Goal: Task Accomplishment & Management: Complete application form

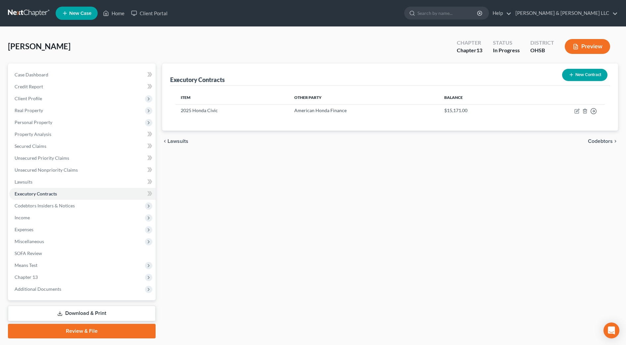
click at [322, 236] on div "Executory Contracts New Contract Item Other Party Balance 2025 Honda Civic Amer…" at bounding box center [390, 201] width 462 height 275
click at [49, 87] on link "Credit Report" at bounding box center [82, 87] width 146 height 12
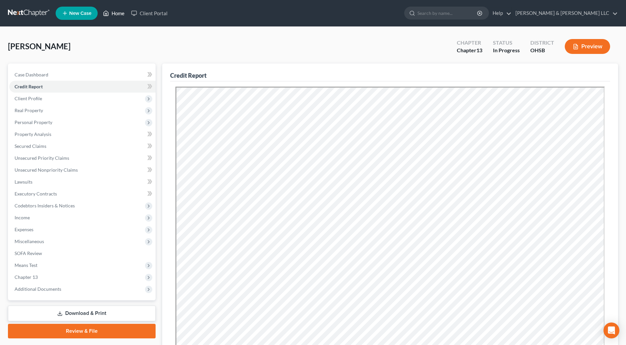
click at [118, 17] on link "Home" at bounding box center [114, 13] width 28 height 12
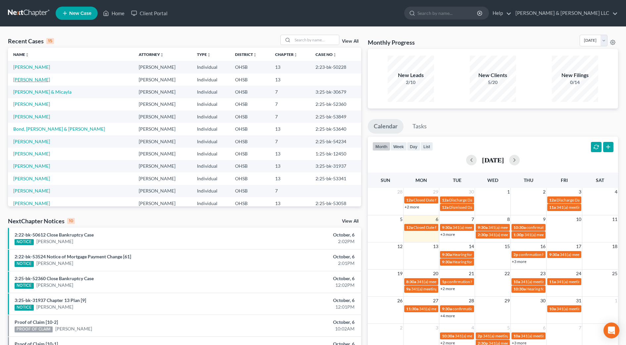
click at [33, 78] on link "[PERSON_NAME]" at bounding box center [31, 80] width 37 height 6
select select "3"
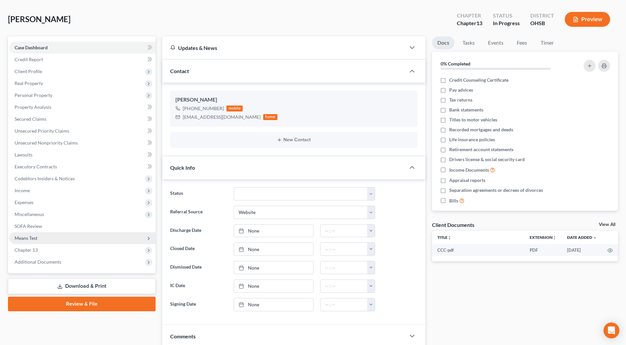
scroll to position [41, 0]
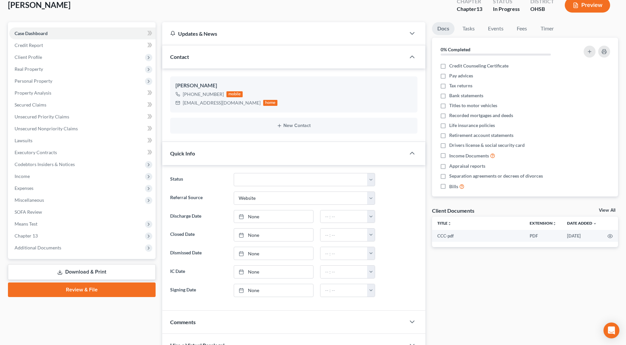
click at [101, 273] on link "Download & Print" at bounding box center [82, 272] width 148 height 16
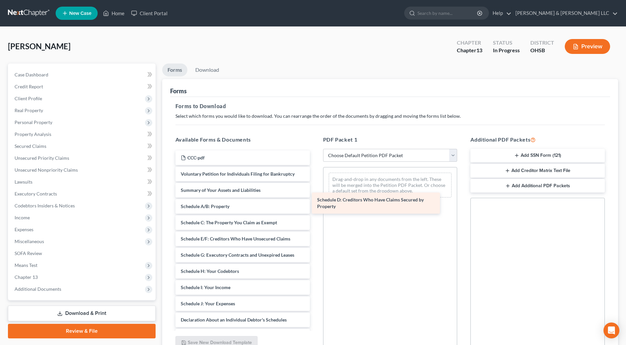
drag, startPoint x: 270, startPoint y: 240, endPoint x: 406, endPoint y: 201, distance: 141.8
click at [315, 201] on div "Schedule D: Creditors Who Have Claims Secured by Property CCC-pdf Voluntary Pet…" at bounding box center [242, 294] width 145 height 287
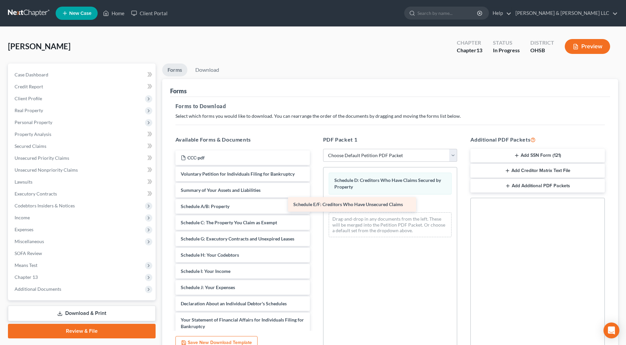
drag, startPoint x: 289, startPoint y: 239, endPoint x: 397, endPoint y: 206, distance: 112.6
click at [315, 204] on div "Schedule E/F: Creditors Who Have Unsecured Claims CCC-pdf Voluntary Petition fo…" at bounding box center [242, 286] width 145 height 271
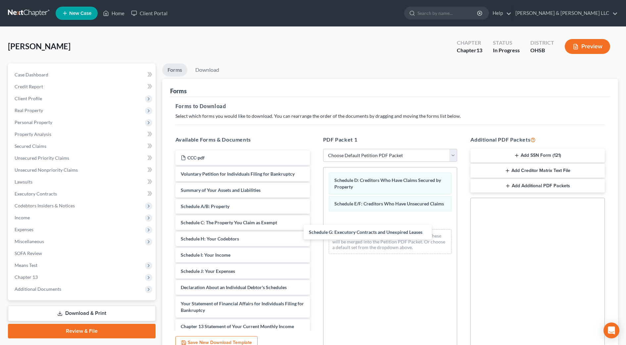
click at [315, 234] on div "Schedule G: Executory Contracts and Unexpired Leases CCC-pdf Voluntary Petition…" at bounding box center [242, 278] width 145 height 255
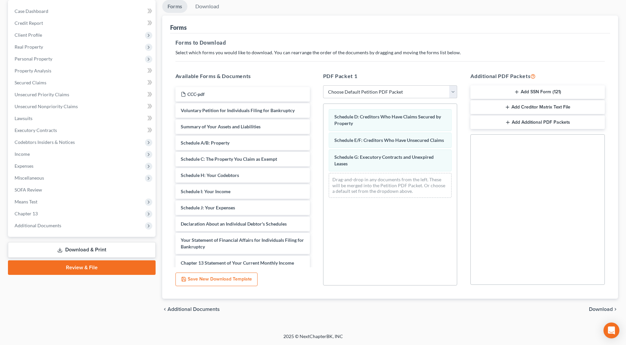
click at [600, 311] on span "Download" at bounding box center [601, 309] width 24 height 5
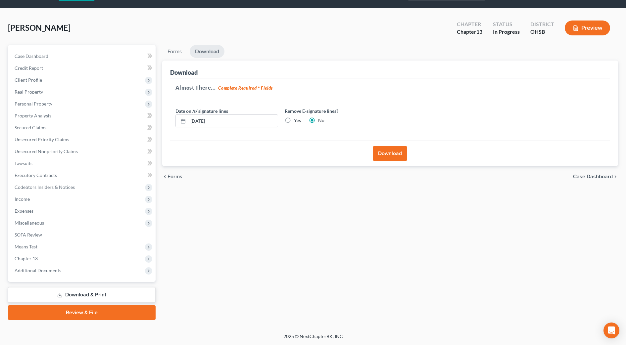
scroll to position [19, 0]
click at [387, 151] on button "Download" at bounding box center [390, 153] width 34 height 15
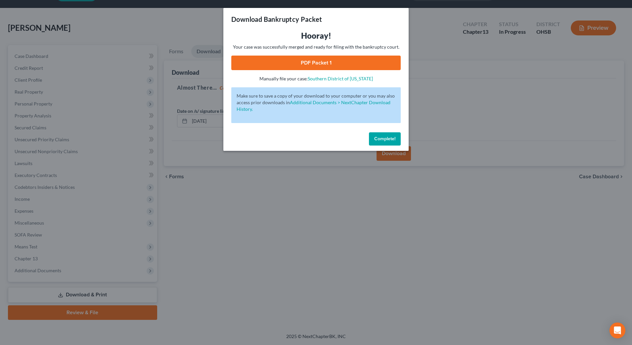
click at [321, 58] on link "PDF Packet 1" at bounding box center [315, 63] width 169 height 15
drag, startPoint x: 394, startPoint y: 138, endPoint x: 423, endPoint y: 162, distance: 37.1
click at [394, 138] on span "Complete!" at bounding box center [384, 139] width 21 height 6
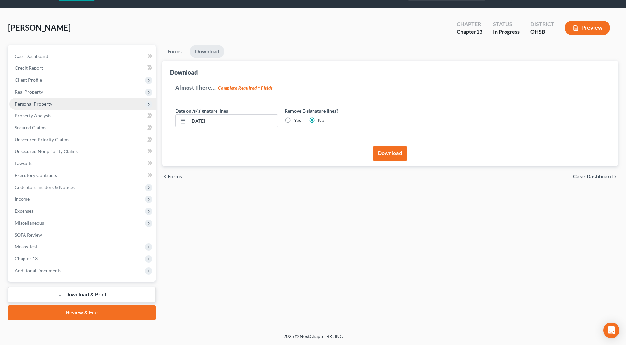
click at [46, 107] on span "Personal Property" at bounding box center [82, 104] width 146 height 12
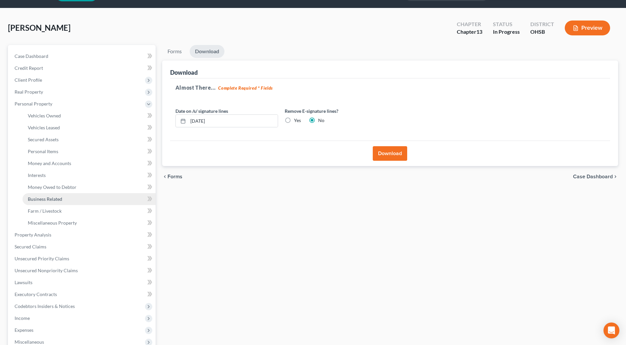
click at [51, 197] on span "Business Related" at bounding box center [45, 199] width 34 height 6
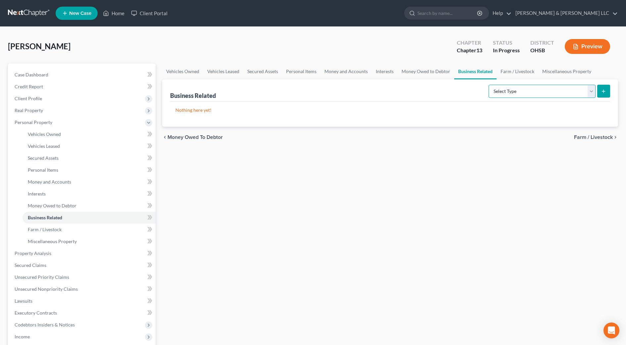
click at [526, 93] on select "Select Type Customer Lists Franchises Inventory Licenses Machinery Office Equip…" at bounding box center [541, 91] width 107 height 13
select select "office_equipment"
click at [489, 85] on select "Select Type Customer Lists Franchises Inventory Licenses Machinery Office Equip…" at bounding box center [541, 91] width 107 height 13
click at [601, 89] on icon "submit" at bounding box center [603, 91] width 5 height 5
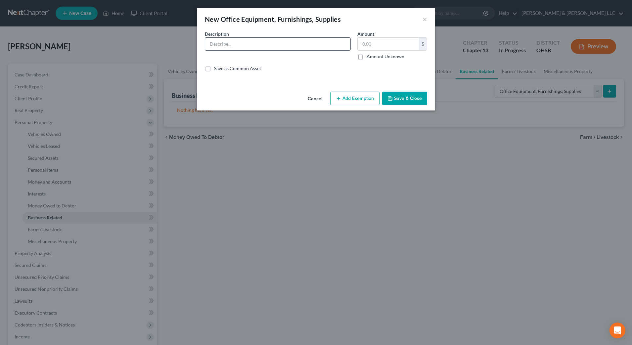
click at [230, 44] on input "text" at bounding box center [277, 44] width 145 height 13
type input "Drums"
type input "350"
click at [251, 49] on input "Drums" at bounding box center [277, 44] width 145 height 13
type input "Drums/instruments"
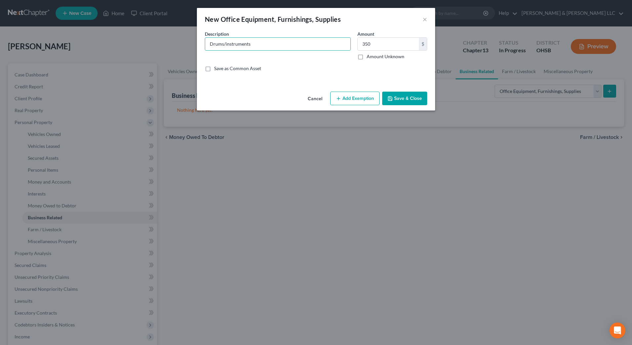
click at [344, 98] on button "Add Exemption" at bounding box center [354, 99] width 49 height 14
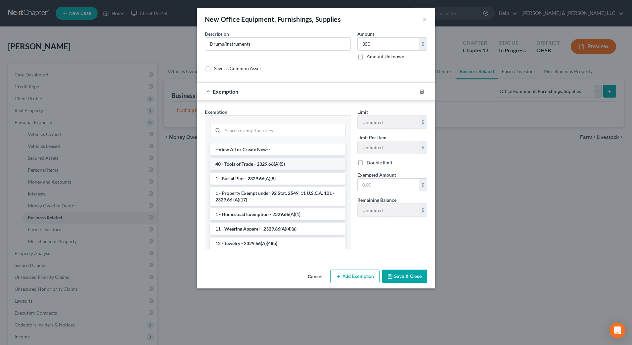
click at [277, 165] on li "40 - Tools of Trade - 2329.66(A)(5)" at bounding box center [277, 164] width 135 height 12
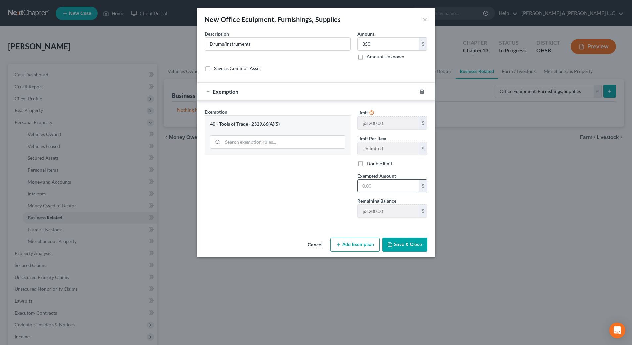
click at [379, 191] on input "text" at bounding box center [388, 186] width 61 height 13
type input "350"
click at [314, 191] on div "Exemption Set must be selected for CA. Exemption * 40 - Tools of Trade - 2329.6…" at bounding box center [278, 166] width 153 height 114
click at [418, 247] on button "Save & Close" at bounding box center [404, 245] width 45 height 14
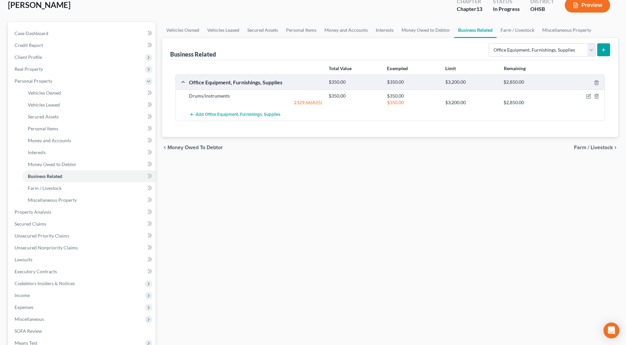
scroll to position [124, 0]
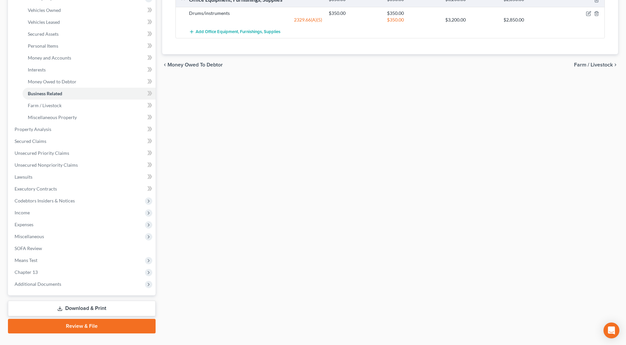
click at [118, 311] on link "Download & Print" at bounding box center [82, 309] width 148 height 16
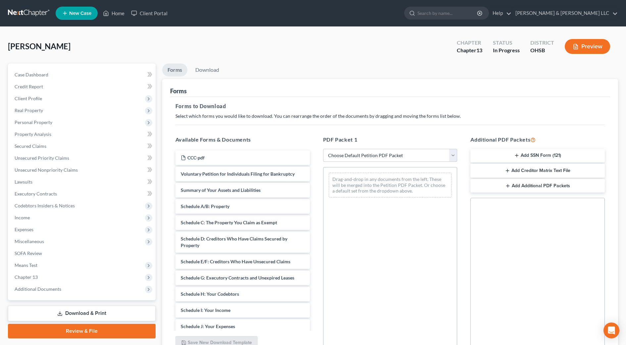
click at [361, 156] on select "Choose Default Petition PDF Packet Complete Bankruptcy Petition (all forms and …" at bounding box center [390, 155] width 134 height 13
click at [323, 149] on select "Choose Default Petition PDF Packet Complete Bankruptcy Petition (all forms and …" at bounding box center [390, 155] width 134 height 13
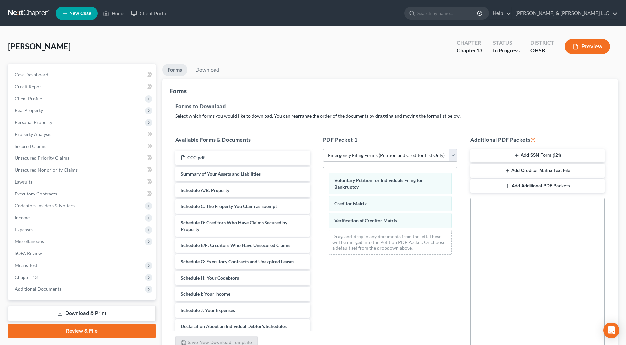
click at [386, 160] on select "Choose Default Petition PDF Packet Complete Bankruptcy Petition (all forms and …" at bounding box center [390, 155] width 134 height 13
select select "0"
click at [323, 149] on select "Choose Default Petition PDF Packet Complete Bankruptcy Petition (all forms and …" at bounding box center [390, 155] width 134 height 13
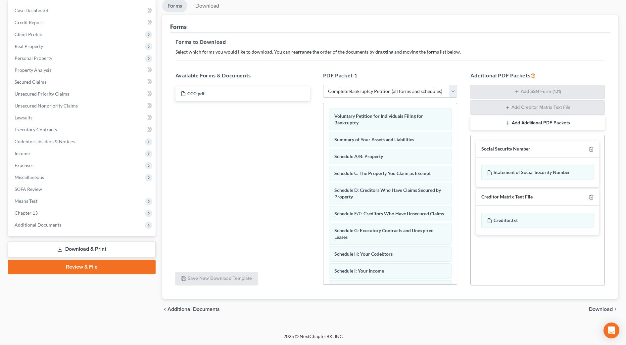
scroll to position [194, 0]
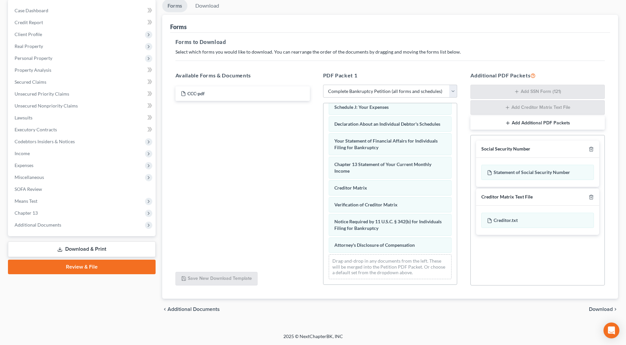
click at [611, 311] on span "Download" at bounding box center [601, 309] width 24 height 5
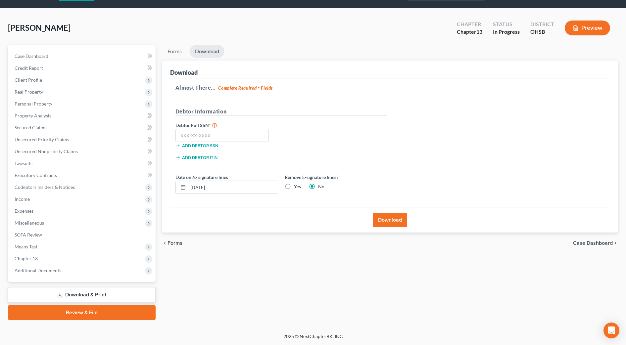
scroll to position [19, 0]
click at [225, 131] on input "text" at bounding box center [222, 135] width 94 height 13
type input "292-96-4903"
drag, startPoint x: 227, startPoint y: 185, endPoint x: 139, endPoint y: 181, distance: 87.5
click at [139, 181] on div "Petition Navigation Case Dashboard Payments Invoices Payments Payments Credit R…" at bounding box center [313, 182] width 617 height 275
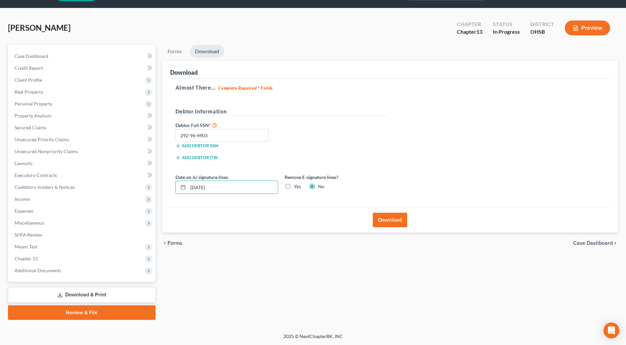
type input "10/07/2025"
click at [378, 219] on button "Download" at bounding box center [390, 220] width 34 height 15
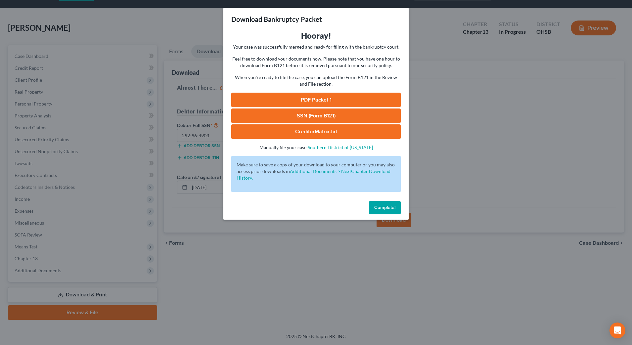
click at [392, 211] on button "Complete!" at bounding box center [385, 207] width 32 height 13
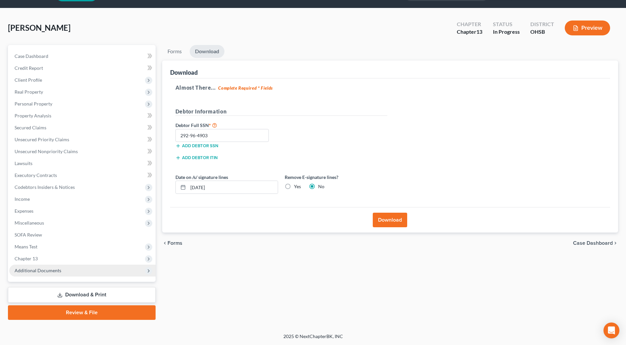
click at [57, 273] on span "Additional Documents" at bounding box center [38, 271] width 47 height 6
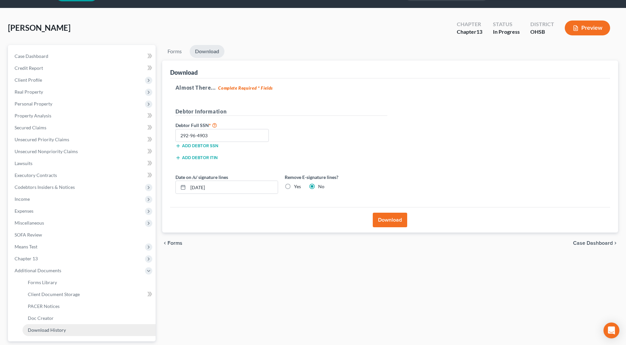
click at [82, 330] on link "Download History" at bounding box center [89, 330] width 133 height 12
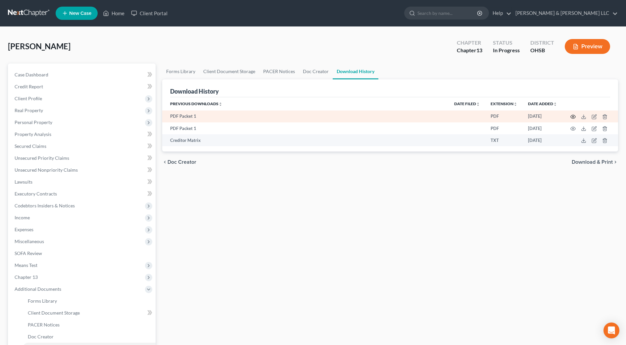
click at [572, 117] on icon "button" at bounding box center [572, 116] width 5 height 5
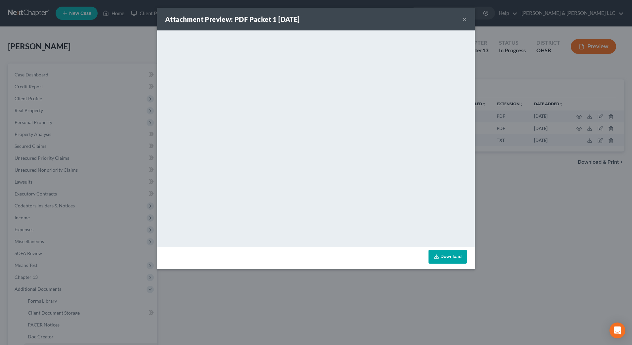
click at [534, 194] on div "Attachment Preview: PDF Packet 1 10/06/2025 × <object ng-attr-data='https://nex…" at bounding box center [316, 172] width 632 height 345
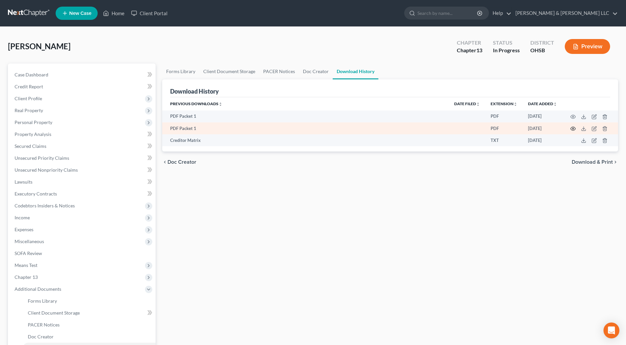
click at [573, 129] on circle "button" at bounding box center [572, 128] width 1 height 1
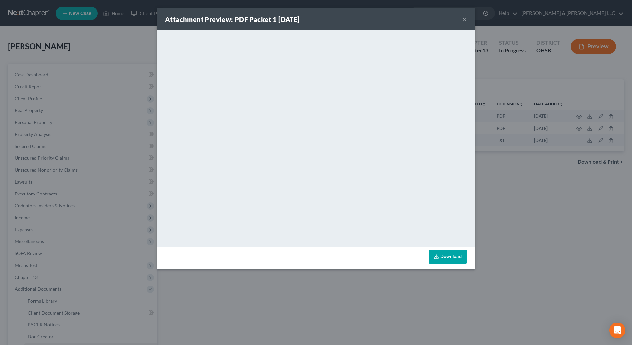
click at [466, 17] on button "×" at bounding box center [464, 19] width 5 height 8
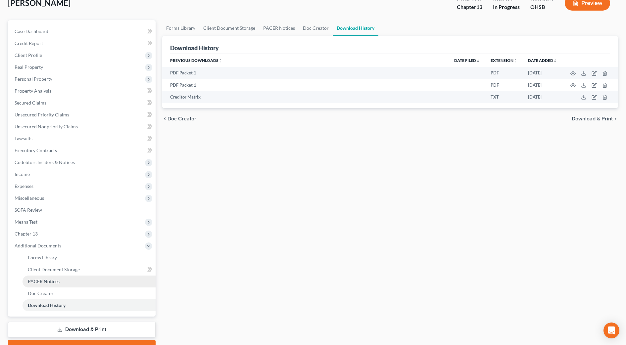
scroll to position [78, 0]
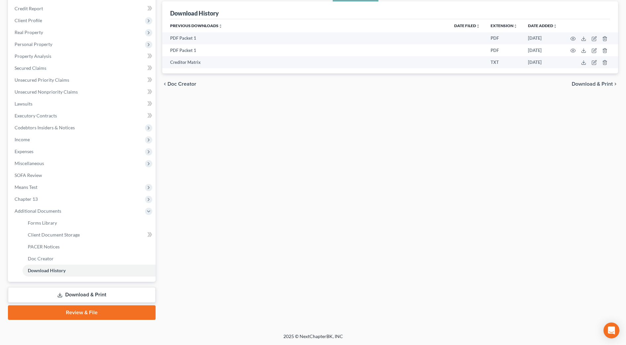
click at [75, 294] on link "Download & Print" at bounding box center [82, 295] width 148 height 16
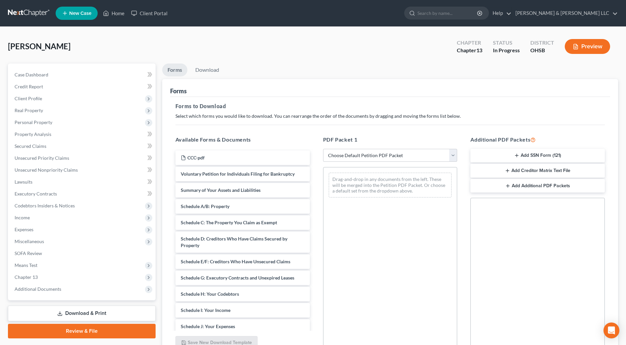
click at [533, 158] on button "Add SSN Form (121)" at bounding box center [537, 156] width 134 height 14
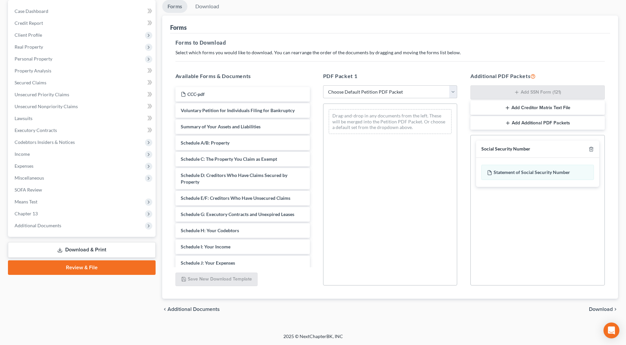
click at [603, 309] on span "Download" at bounding box center [601, 309] width 24 height 5
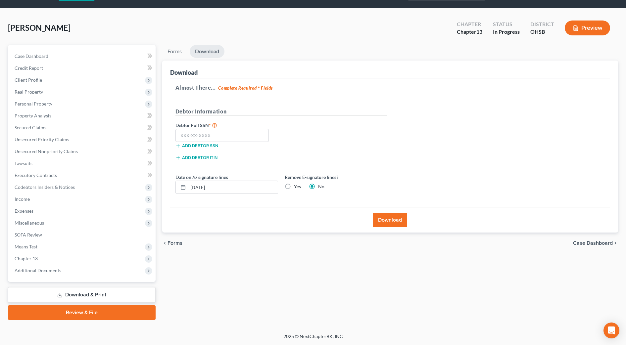
scroll to position [19, 0]
click at [201, 184] on input "[DATE]" at bounding box center [233, 187] width 90 height 13
type input "10/07/2025"
click at [257, 137] on input "text" at bounding box center [222, 135] width 94 height 13
type input "292-96-4903"
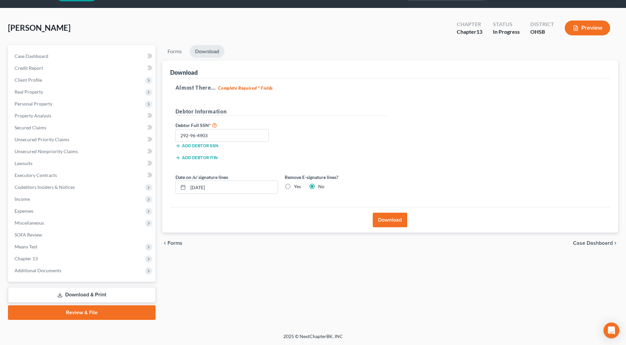
click at [379, 220] on button "Download" at bounding box center [390, 220] width 34 height 15
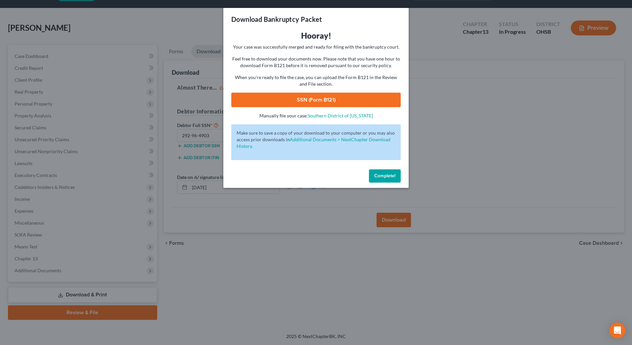
click at [297, 98] on link "SSN (Form B121)" at bounding box center [315, 100] width 169 height 15
click at [385, 178] on span "Complete!" at bounding box center [384, 176] width 21 height 6
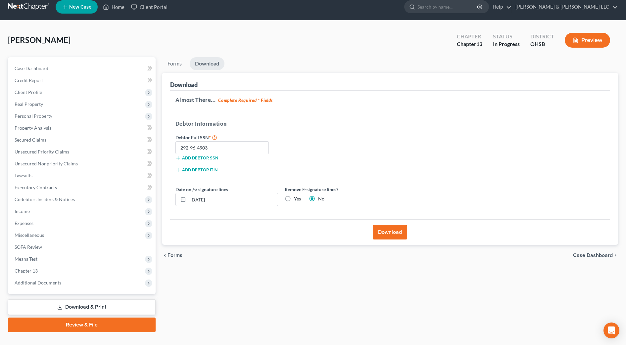
scroll to position [0, 0]
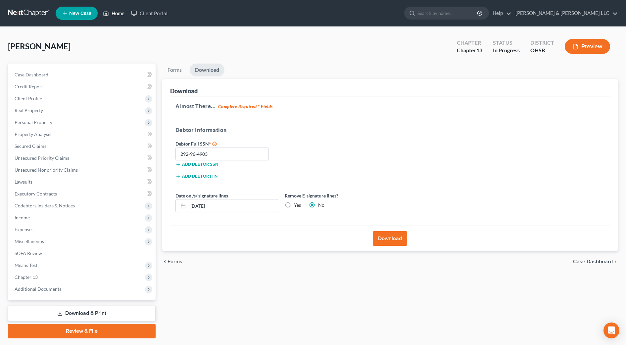
click at [118, 17] on link "Home" at bounding box center [114, 13] width 28 height 12
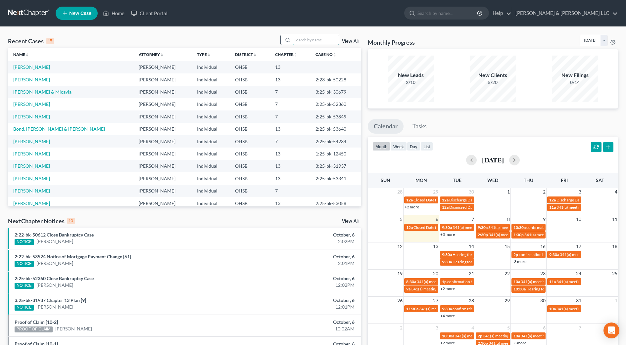
click at [327, 35] on input "search" at bounding box center [316, 40] width 46 height 10
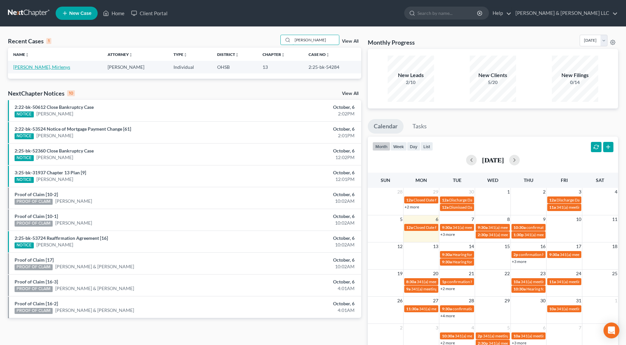
type input "matos"
click at [42, 67] on link "[PERSON_NAME], Mirlenys" at bounding box center [41, 67] width 57 height 6
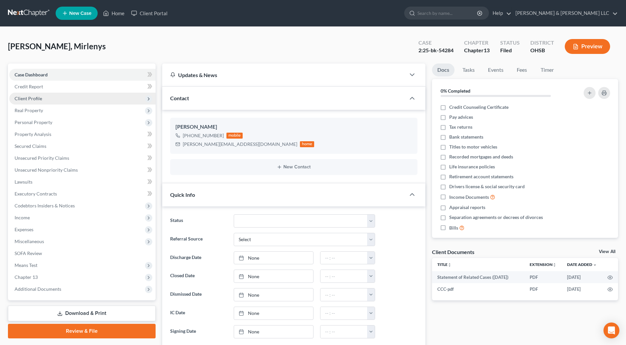
click at [36, 97] on span "Client Profile" at bounding box center [28, 99] width 27 height 6
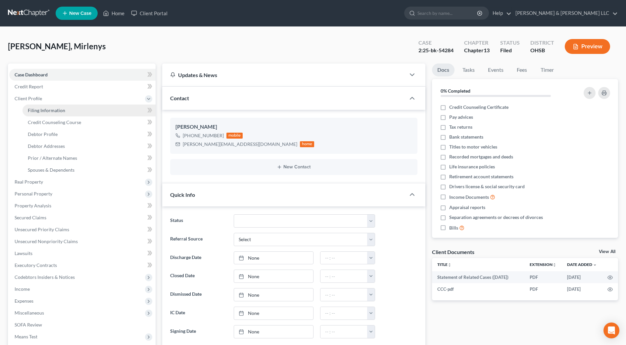
click at [36, 110] on span "Filing Information" at bounding box center [46, 111] width 37 height 6
select select "1"
select select "0"
select select "3"
select select "36"
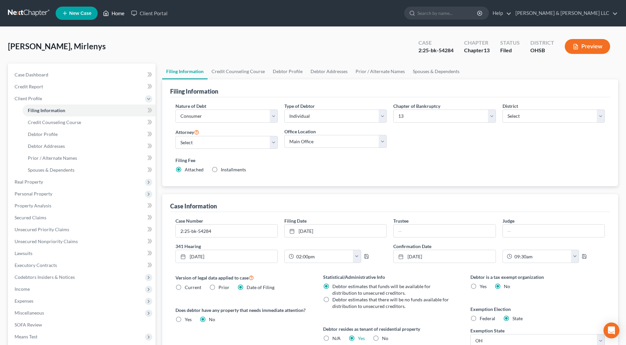
click at [102, 10] on link "Home" at bounding box center [114, 13] width 28 height 12
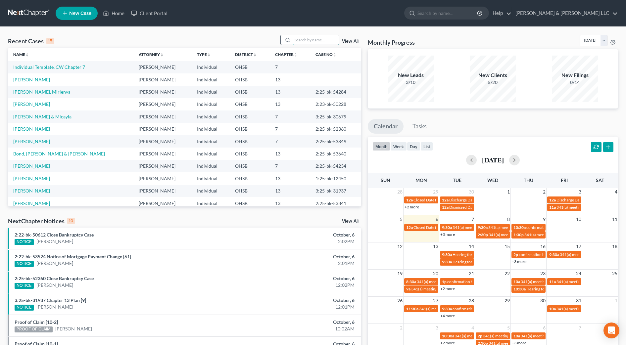
click at [304, 38] on input "search" at bounding box center [316, 40] width 46 height 10
click at [301, 39] on input "search" at bounding box center [316, 40] width 46 height 10
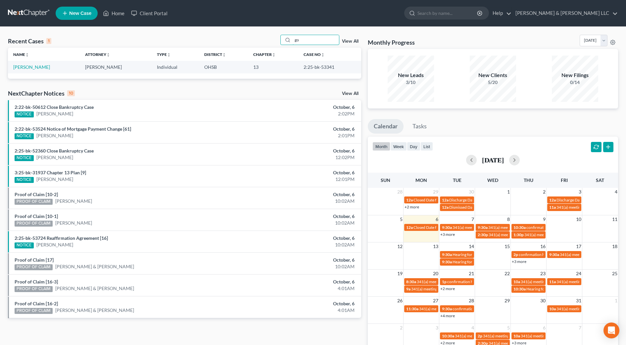
type input "g"
type input "matos"
click at [41, 68] on link "[PERSON_NAME], Mirlenys" at bounding box center [41, 67] width 57 height 6
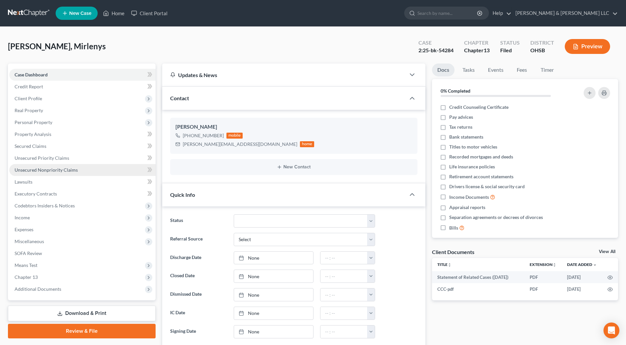
click at [53, 171] on span "Unsecured Nonpriority Claims" at bounding box center [46, 170] width 63 height 6
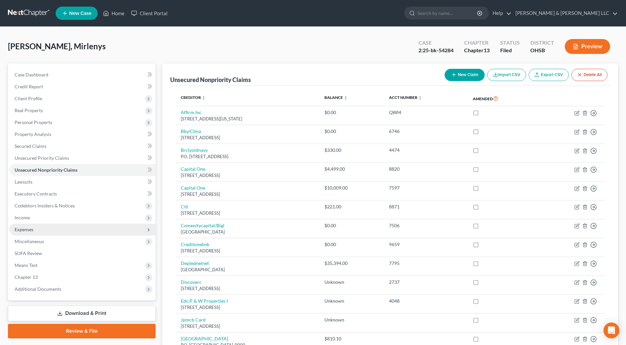
click at [72, 226] on span "Expenses" at bounding box center [82, 230] width 146 height 12
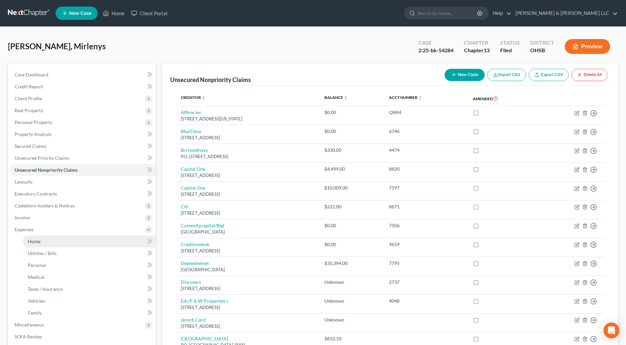
click at [67, 240] on link "Home" at bounding box center [89, 242] width 133 height 12
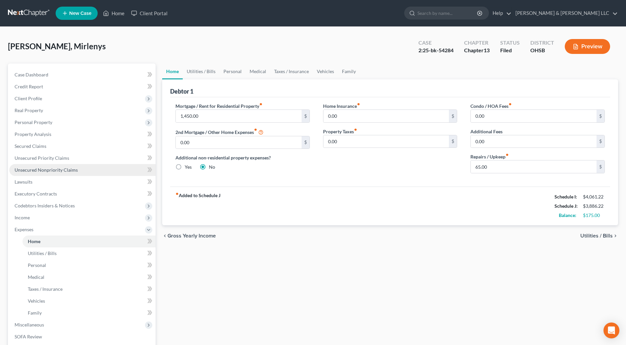
click at [74, 173] on link "Unsecured Nonpriority Claims" at bounding box center [82, 170] width 146 height 12
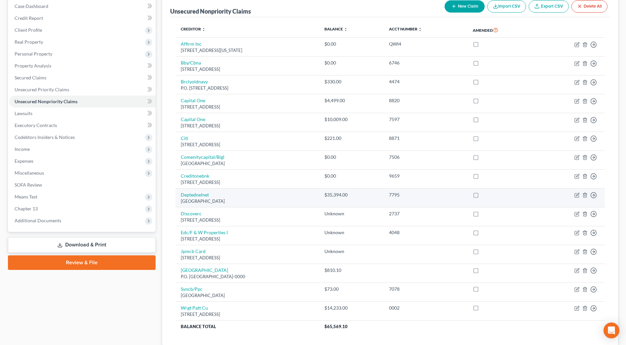
scroll to position [83, 0]
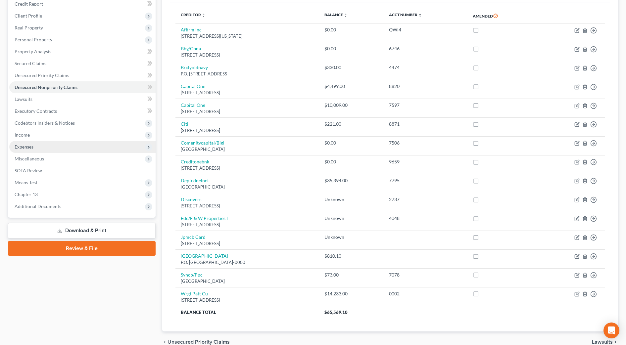
click at [28, 146] on span "Expenses" at bounding box center [24, 147] width 19 height 6
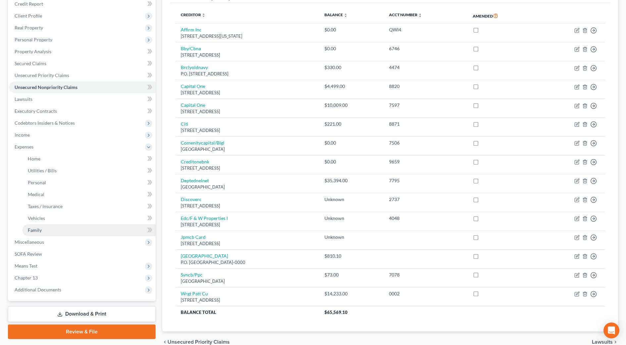
click at [38, 227] on span "Family" at bounding box center [35, 230] width 14 height 6
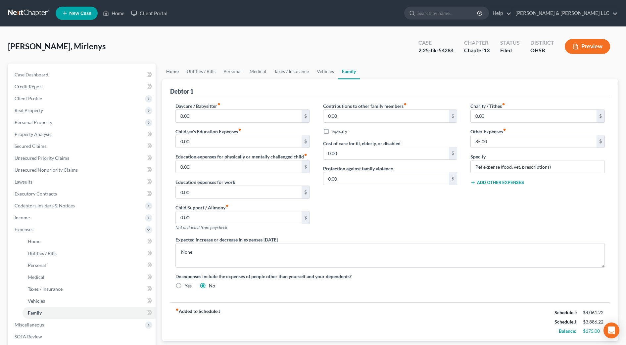
click at [163, 71] on link "Home" at bounding box center [172, 72] width 21 height 16
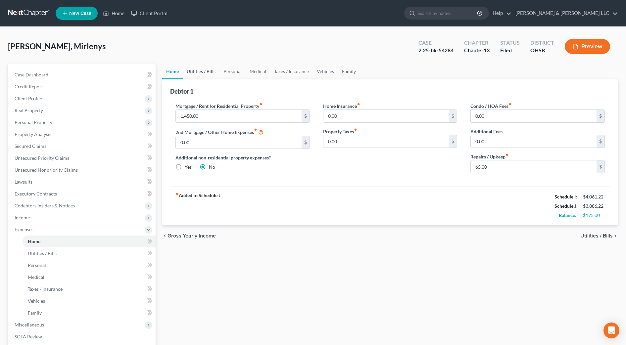
click at [199, 70] on link "Utilities / Bills" at bounding box center [201, 72] width 37 height 16
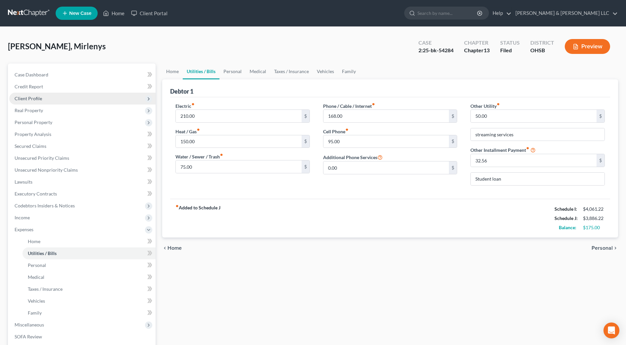
click at [33, 102] on span "Client Profile" at bounding box center [82, 99] width 146 height 12
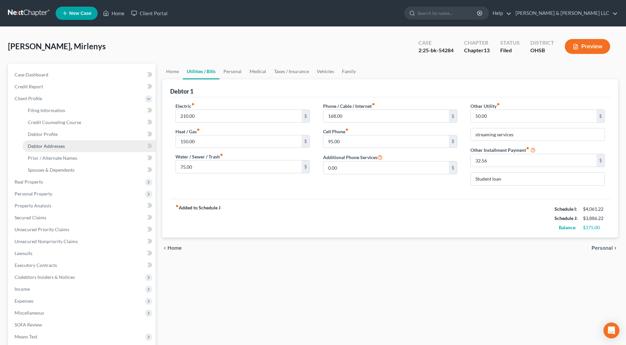
click at [54, 148] on span "Debtor Addresses" at bounding box center [46, 146] width 37 height 6
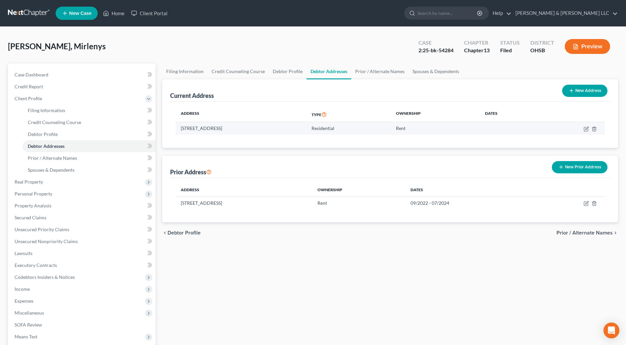
drag, startPoint x: 288, startPoint y: 129, endPoint x: 179, endPoint y: 129, distance: 108.2
click at [179, 129] on td "1200 W 5th Ave., Suite 101, Columbus, OH 43212" at bounding box center [240, 128] width 131 height 13
copy td "1200 W 5th Ave., Suite 101, Columbus, OH 43212"
click at [464, 12] on input "search" at bounding box center [447, 13] width 61 height 12
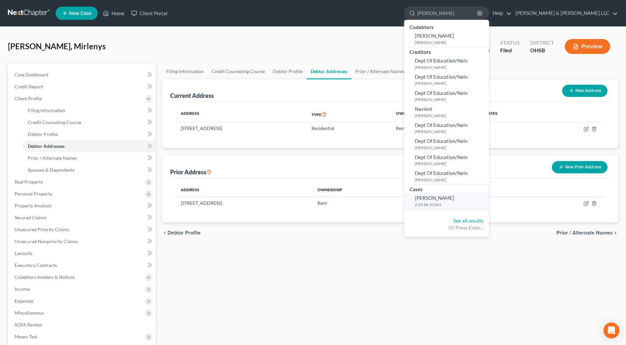
type input "[PERSON_NAME]"
click at [454, 199] on span "[PERSON_NAME]" at bounding box center [434, 198] width 39 height 6
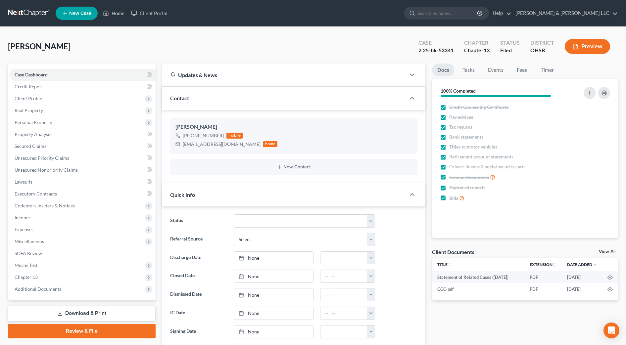
scroll to position [124, 0]
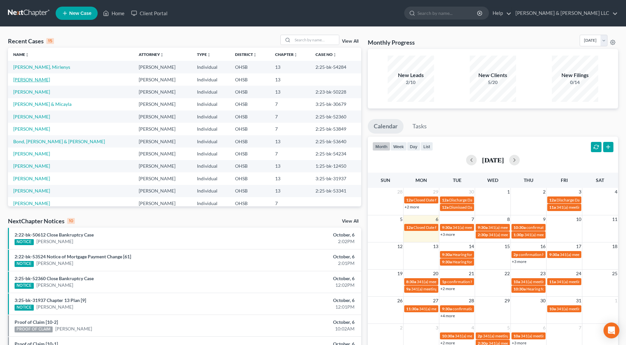
click at [35, 80] on link "[PERSON_NAME]" at bounding box center [31, 80] width 37 height 6
select select "3"
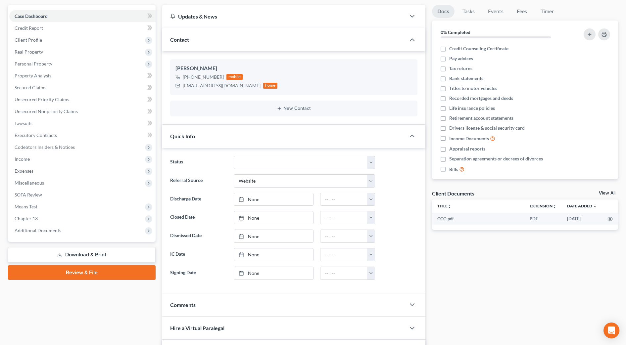
scroll to position [83, 0]
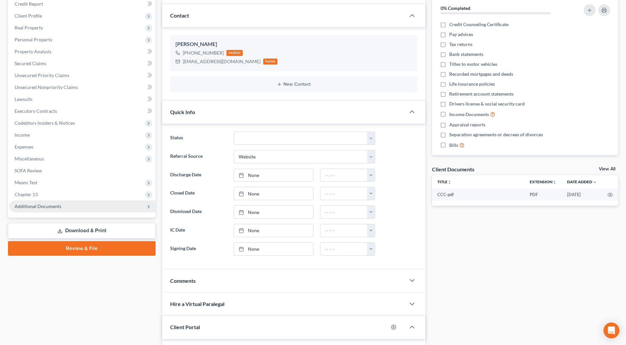
click at [38, 206] on span "Additional Documents" at bounding box center [38, 207] width 47 height 6
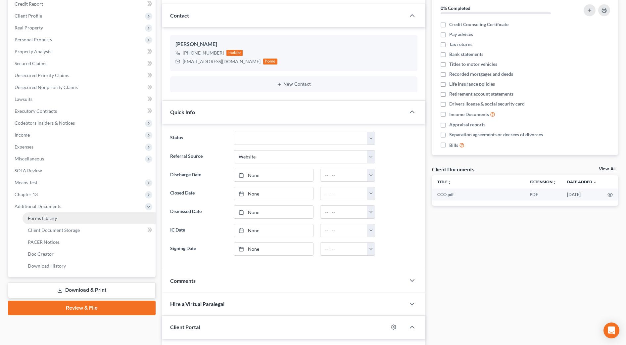
click at [49, 220] on span "Forms Library" at bounding box center [42, 218] width 29 height 6
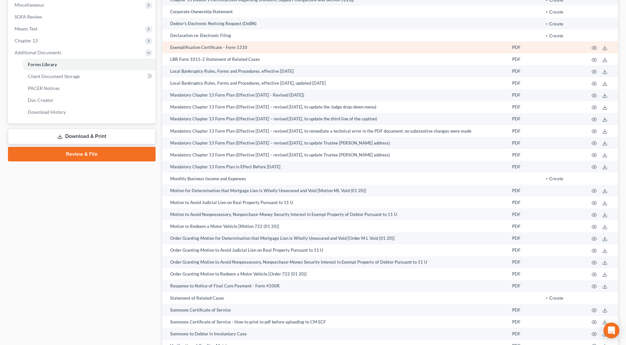
scroll to position [290, 0]
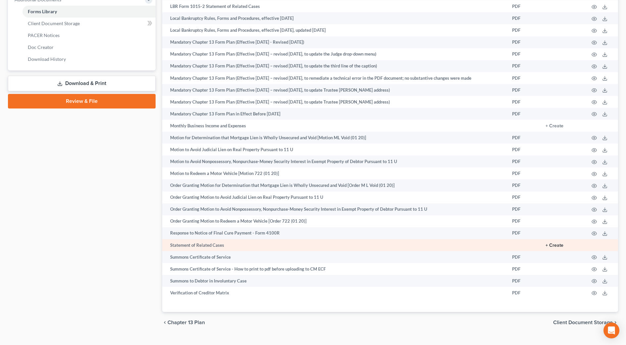
click at [555, 248] on button "+ Create" at bounding box center [554, 245] width 18 height 5
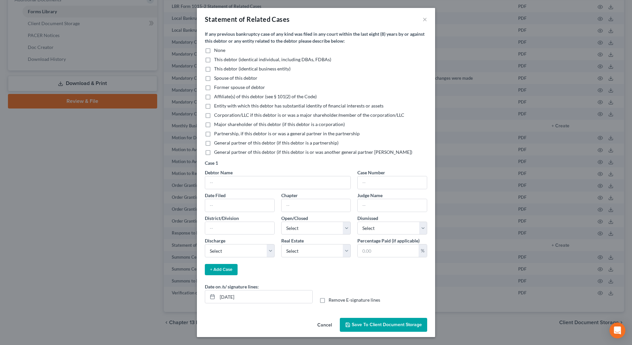
click at [214, 58] on span "This debtor (identical individual, including DBAs, FDBAs)" at bounding box center [272, 60] width 117 height 6
click at [217, 58] on input "This debtor (identical individual, including DBAs, FDBAs)" at bounding box center [219, 58] width 4 height 4
checkbox input "true"
click at [242, 185] on input "text" at bounding box center [277, 182] width 145 height 13
drag, startPoint x: 330, startPoint y: 327, endPoint x: 290, endPoint y: 257, distance: 80.9
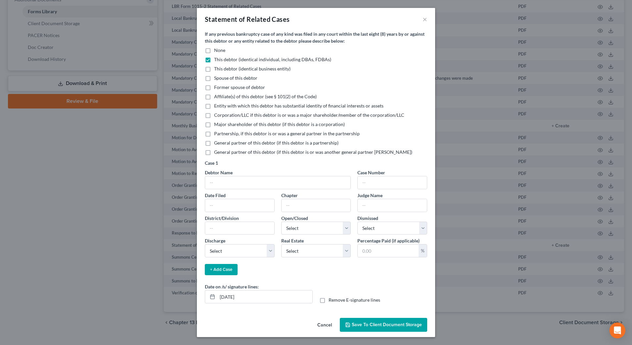
click at [330, 327] on button "Cancel" at bounding box center [324, 325] width 25 height 13
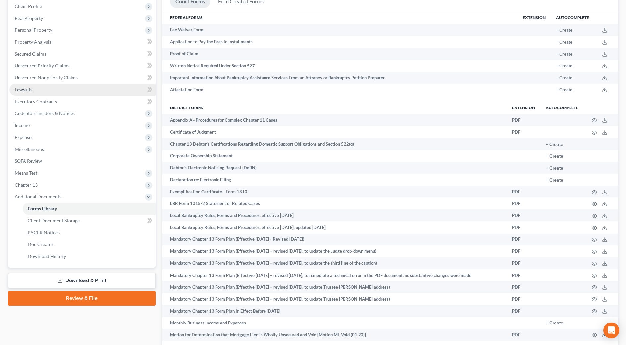
scroll to position [41, 0]
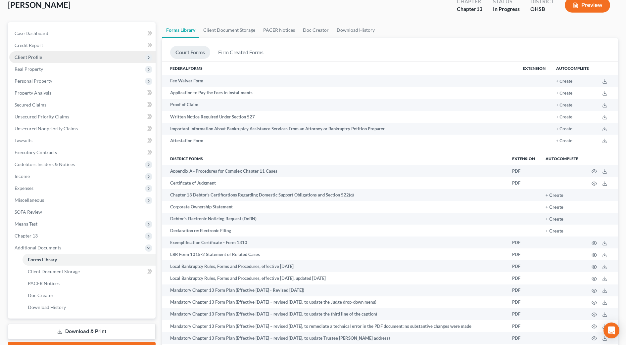
click at [52, 59] on span "Client Profile" at bounding box center [82, 57] width 146 height 12
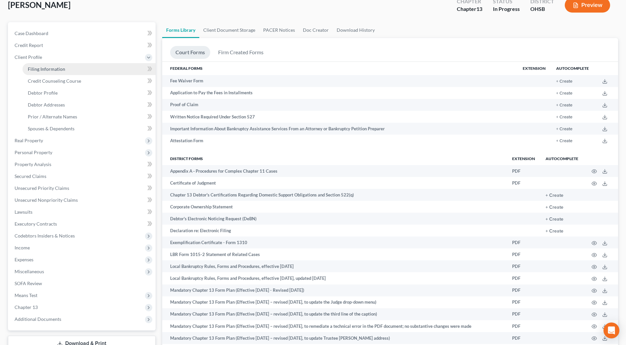
click at [57, 69] on span "Filing Information" at bounding box center [46, 69] width 37 height 6
select select "1"
select select "0"
select select "3"
select select "36"
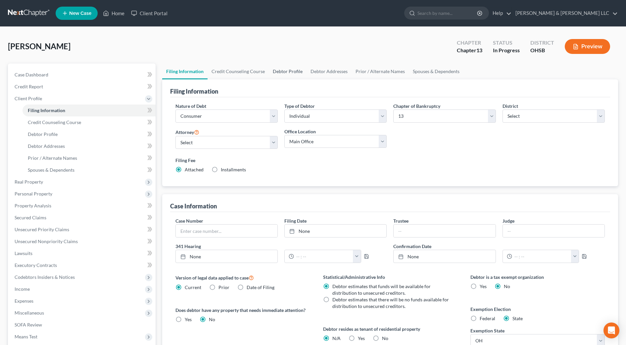
click at [296, 70] on link "Debtor Profile" at bounding box center [288, 72] width 38 height 16
select select "0"
select select "1"
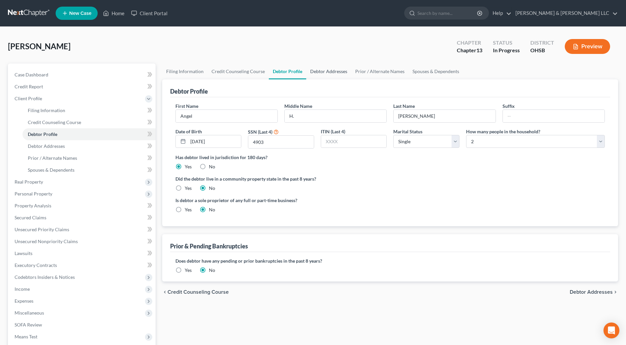
click at [339, 69] on link "Debtor Addresses" at bounding box center [328, 72] width 45 height 16
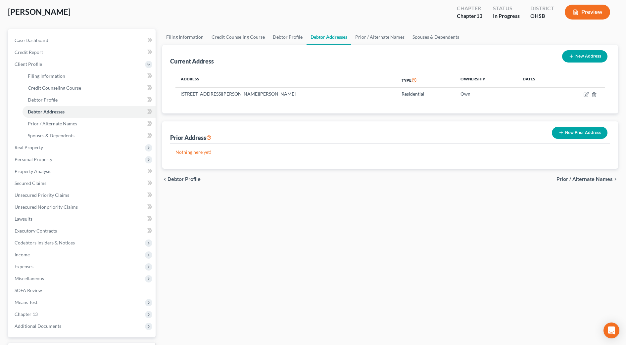
scroll to position [83, 0]
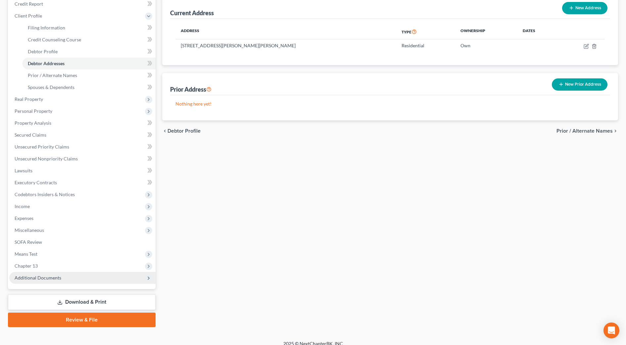
click at [35, 281] on span "Additional Documents" at bounding box center [82, 278] width 146 height 12
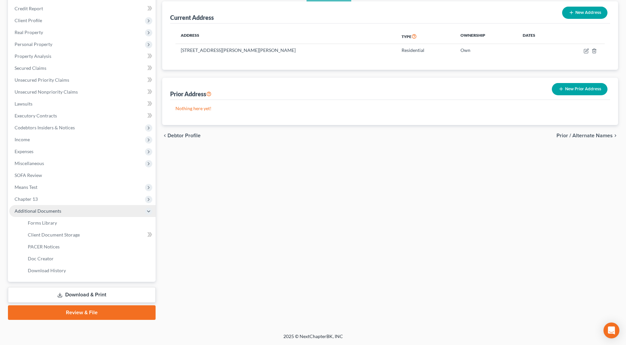
scroll to position [78, 0]
click at [54, 222] on span "Forms Library" at bounding box center [42, 223] width 29 height 6
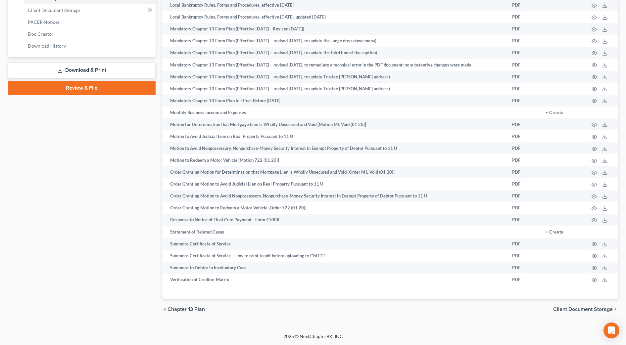
scroll to position [309, 0]
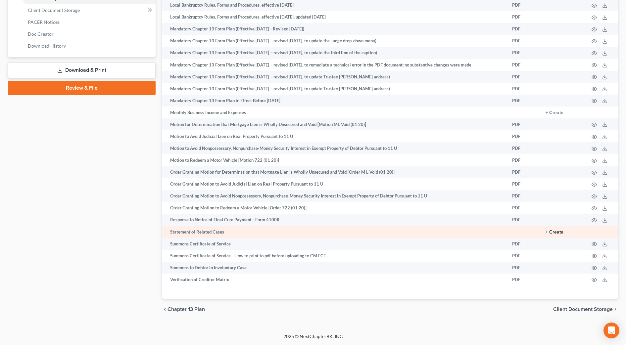
click at [549, 231] on button "+ Create" at bounding box center [554, 232] width 18 height 5
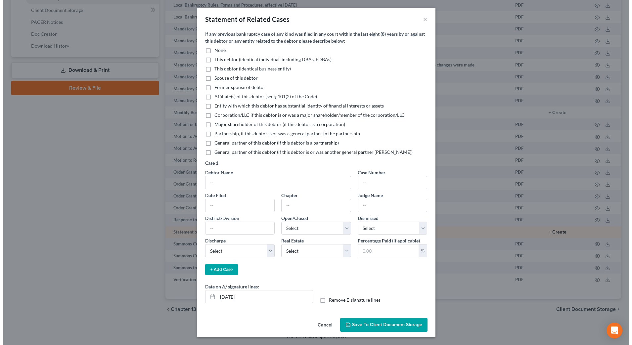
scroll to position [303, 0]
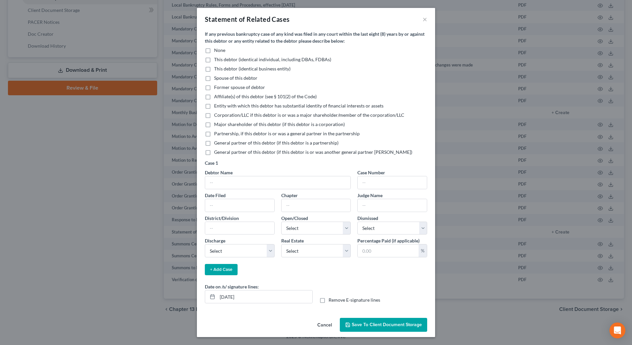
click at [214, 57] on label "This debtor (identical individual, including DBAs, FDBAs)" at bounding box center [272, 59] width 117 height 7
click at [217, 57] on input "This debtor (identical individual, including DBAs, FDBAs)" at bounding box center [219, 58] width 4 height 4
checkbox input "true"
click at [224, 178] on input "text" at bounding box center [277, 182] width 145 height 13
type input "Angel Knotts"
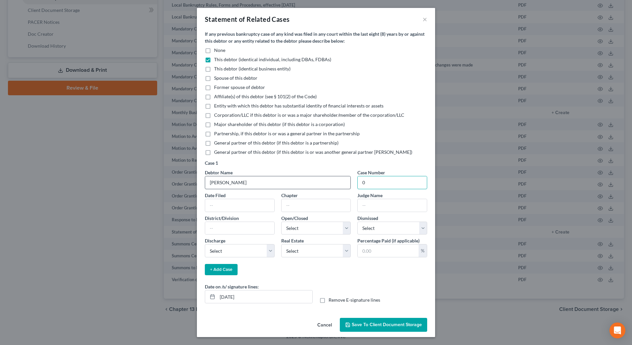
type input "0"
type input "22-50322"
click at [235, 209] on input "text" at bounding box center [239, 205] width 69 height 13
type input "03/11/2022"
type input "13"
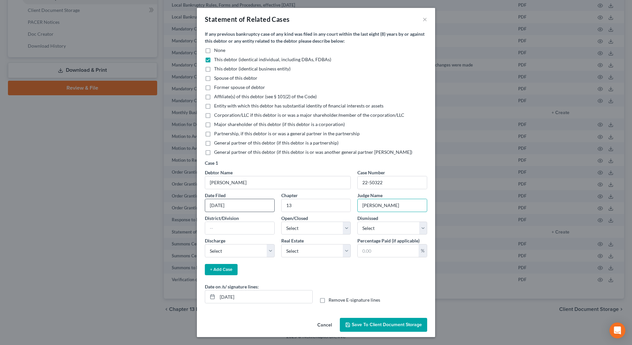
type input "Hoffman"
type input "Southern District of Ohio/Eastern"
click at [347, 225] on select "Select Open Closed" at bounding box center [316, 228] width 70 height 13
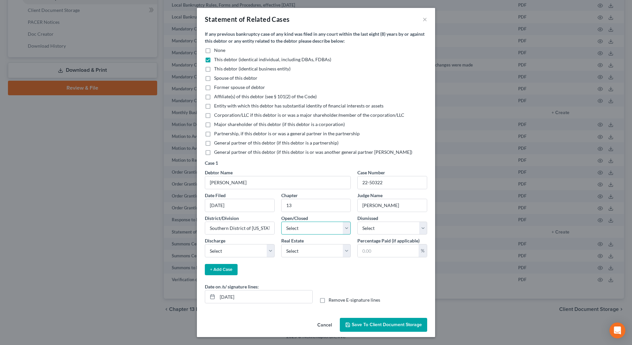
select select "1"
click at [281, 222] on select "Select Open Closed" at bounding box center [316, 228] width 70 height 13
click at [406, 228] on select "Select Yes No" at bounding box center [392, 228] width 70 height 13
select select "0"
click at [357, 222] on select "Select Yes No" at bounding box center [392, 228] width 70 height 13
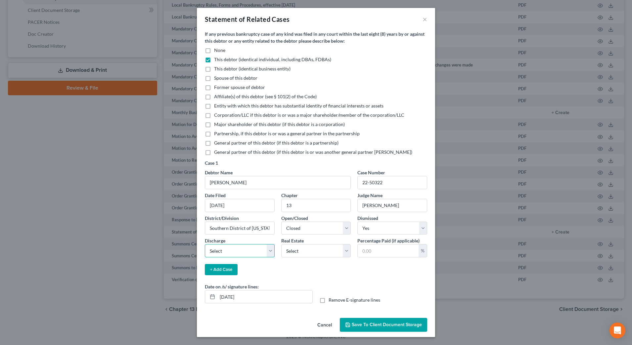
click at [274, 250] on select "Select Granted Denied Revoked None" at bounding box center [240, 250] width 70 height 13
select select "3"
click at [205, 244] on select "Select Granted Denied Revoked None" at bounding box center [240, 250] width 70 height 13
click at [332, 253] on select "Select Yes No" at bounding box center [316, 250] width 70 height 13
select select "0"
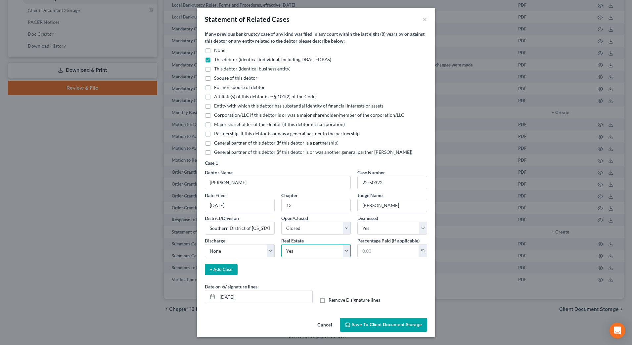
click at [281, 244] on select "Select Yes No" at bounding box center [316, 250] width 70 height 13
click at [387, 255] on input "text" at bounding box center [388, 251] width 61 height 13
type input "0.00"
drag, startPoint x: 260, startPoint y: 301, endPoint x: 193, endPoint y: 306, distance: 67.7
click at [193, 306] on div "Statement of Related Cases × If any previous bankruptcy case of any kind was fi…" at bounding box center [316, 172] width 632 height 345
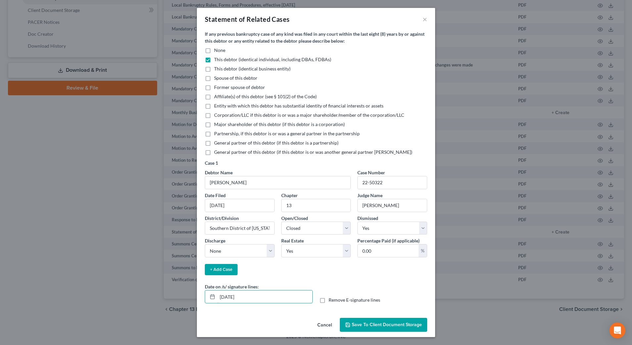
type input "10/07/2025"
click at [221, 272] on button "+ Add Case" at bounding box center [221, 269] width 33 height 11
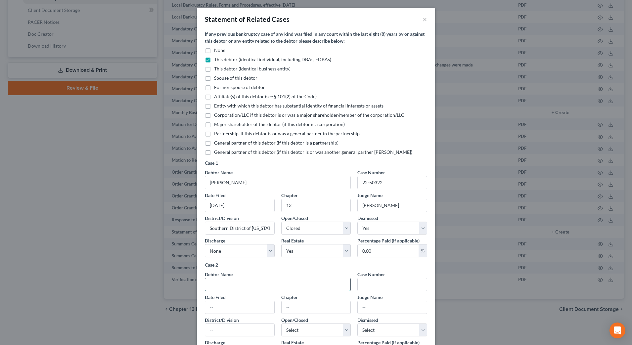
click at [222, 284] on input "text" at bounding box center [277, 284] width 145 height 13
type input "Angel Knotss"
type input "21-53152"
type input "09/21/2021"
type input "13"
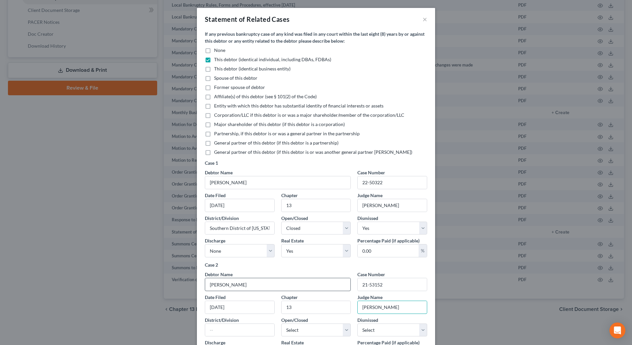
type input "Hoffman"
type input "Southern District OH/Eastern"
click at [248, 229] on input "Southern District of Ohio/Eastern" at bounding box center [239, 228] width 69 height 13
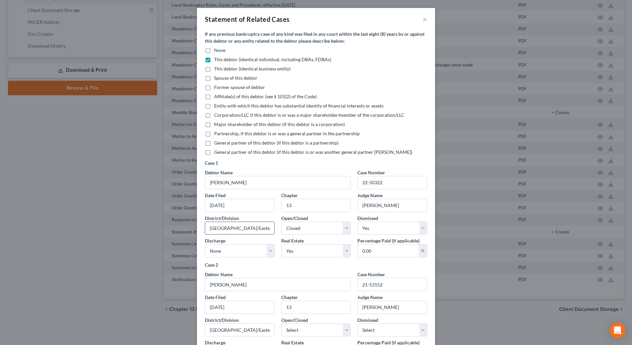
click at [265, 229] on input "Southern District OH/Eastern" at bounding box center [239, 228] width 69 height 13
type input "Southern District OH/Eastern"
click at [311, 326] on select "Select Open Closed" at bounding box center [316, 330] width 70 height 13
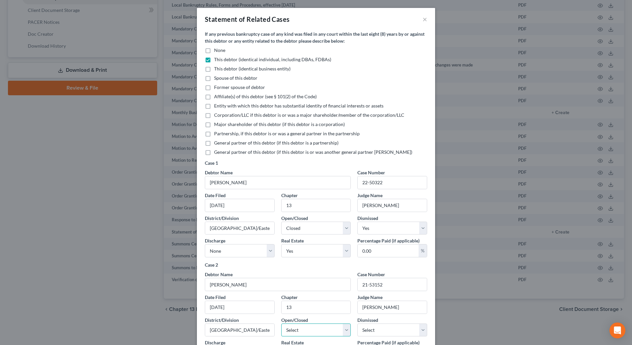
select select "1"
click at [281, 324] on select "Select Open Closed" at bounding box center [316, 330] width 70 height 13
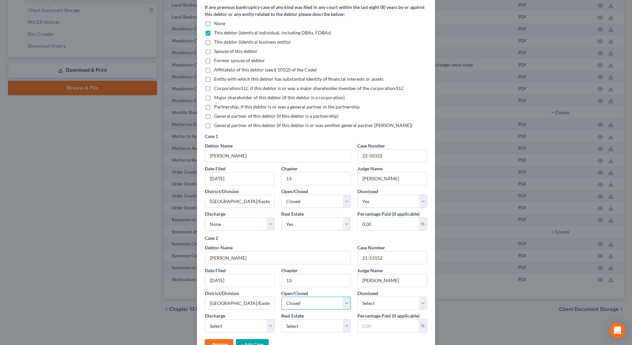
scroll to position [41, 0]
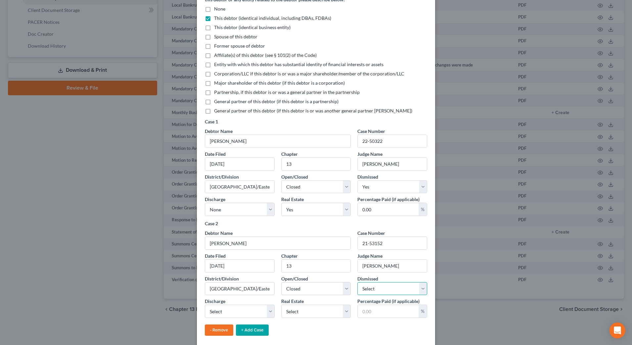
click at [365, 291] on select "Select Yes No" at bounding box center [392, 288] width 70 height 13
select select "0"
click at [357, 282] on select "Select Yes No" at bounding box center [392, 288] width 70 height 13
click at [251, 308] on select "Select Granted Denied Revoked None" at bounding box center [240, 311] width 70 height 13
select select "3"
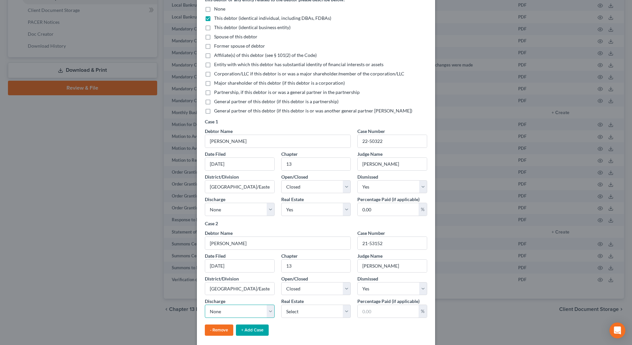
click at [205, 305] on select "Select Granted Denied Revoked None" at bounding box center [240, 311] width 70 height 13
click at [297, 316] on select "Select Yes No" at bounding box center [316, 311] width 70 height 13
select select "0"
click at [281, 305] on select "Select Yes No" at bounding box center [316, 311] width 70 height 13
click at [369, 311] on input "text" at bounding box center [388, 311] width 61 height 13
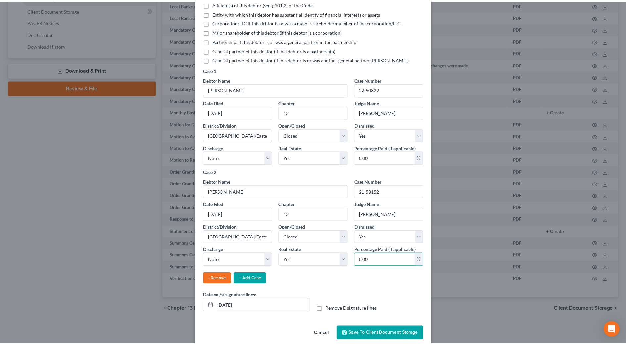
scroll to position [102, 0]
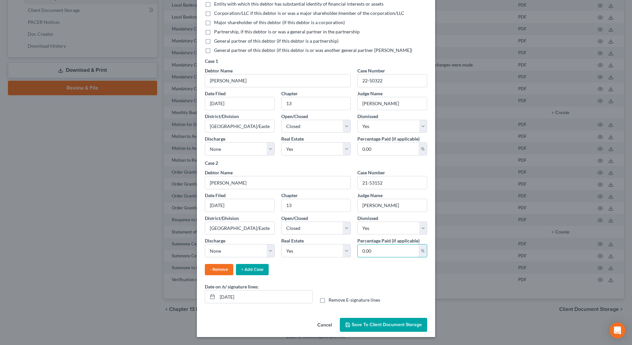
type input "0.00"
click at [365, 322] on span "Save to Client Document Storage" at bounding box center [387, 325] width 70 height 6
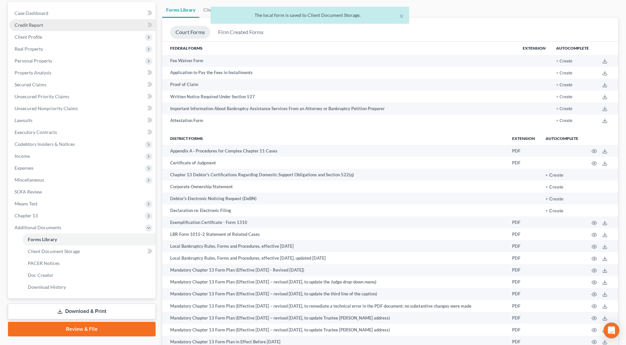
scroll to position [13, 0]
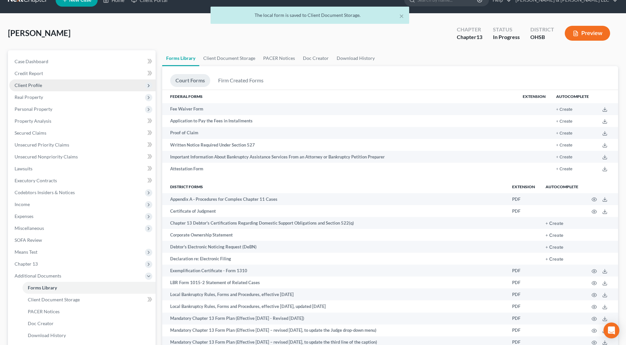
click at [49, 85] on span "Client Profile" at bounding box center [82, 85] width 146 height 12
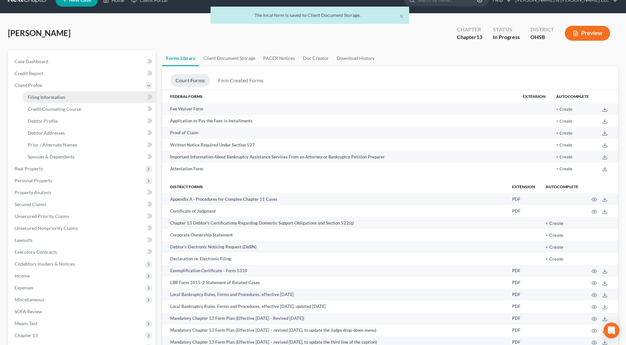
click at [56, 99] on span "Filing Information" at bounding box center [46, 97] width 37 height 6
select select "1"
select select "0"
select select "3"
select select "62"
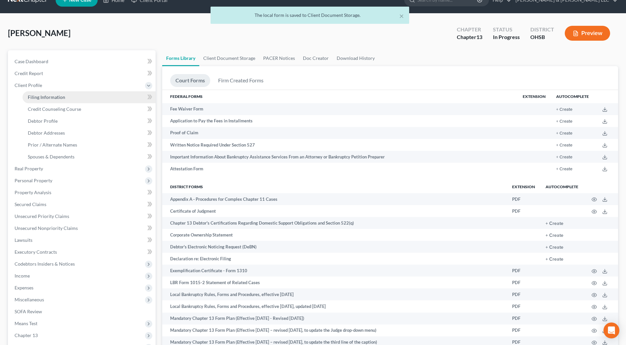
select select "2"
select select "36"
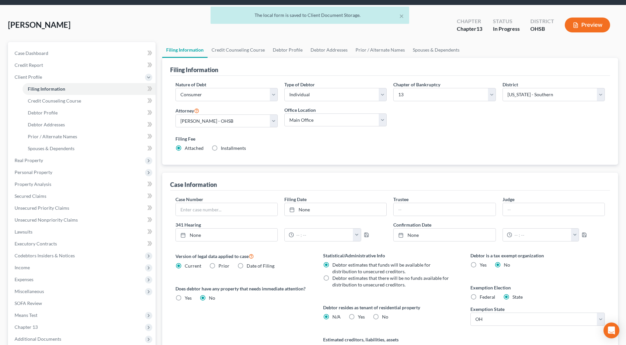
scroll to position [41, 0]
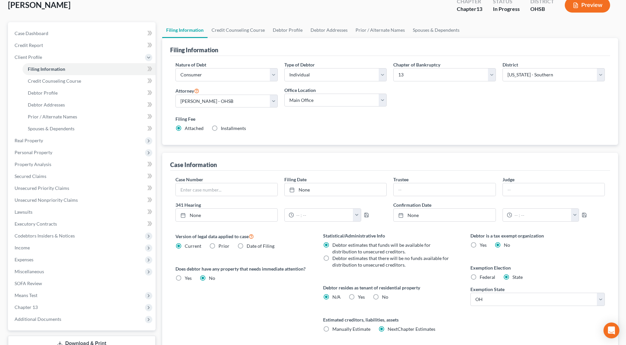
click at [235, 129] on span "Installments" at bounding box center [233, 128] width 25 height 6
click at [228, 129] on input "Installments Installments" at bounding box center [225, 127] width 4 height 4
radio input "true"
radio input "false"
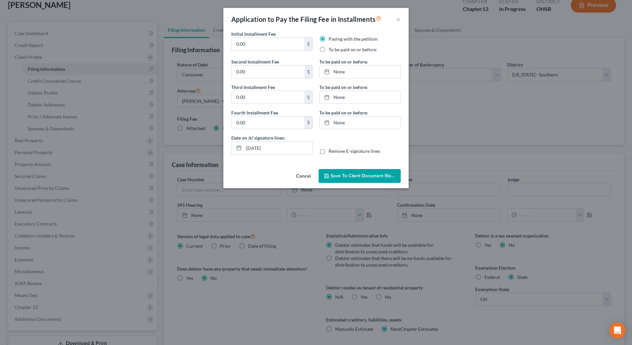
drag, startPoint x: 271, startPoint y: 45, endPoint x: 215, endPoint y: 44, distance: 55.6
click at [215, 44] on div "Application to Pay the Filing Fee in Installments × Initial Installment Fee 0.0…" at bounding box center [316, 172] width 632 height 345
type input "156.50"
click at [340, 51] on label "To be paid on or before:" at bounding box center [353, 49] width 49 height 7
click at [336, 51] on input "To be paid on or before:" at bounding box center [333, 48] width 4 height 4
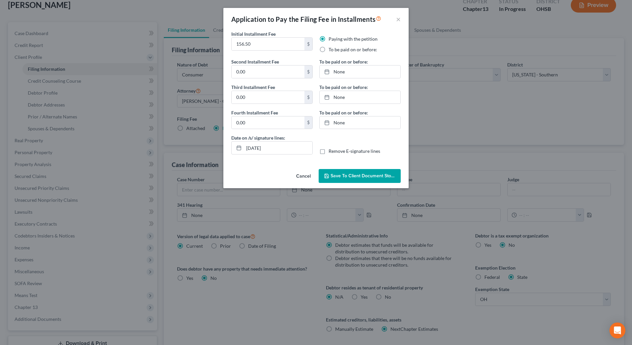
radio input "true"
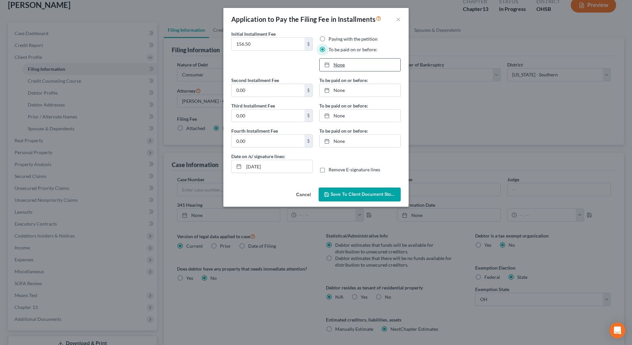
type input "10/6/2025"
click at [348, 66] on link "None" at bounding box center [360, 65] width 81 height 13
type input "10/6/2025"
click at [352, 92] on link "None" at bounding box center [360, 90] width 81 height 13
type input "156.50"
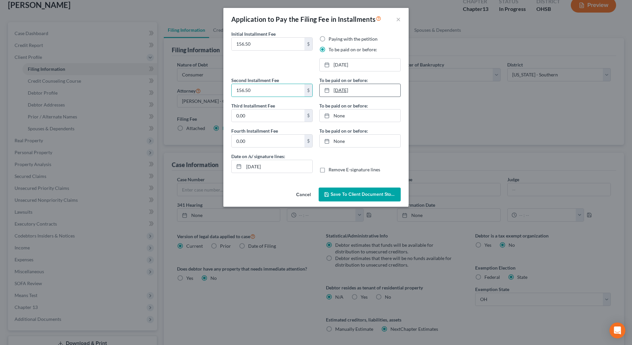
click at [356, 86] on link "10/31/2025" at bounding box center [360, 90] width 81 height 13
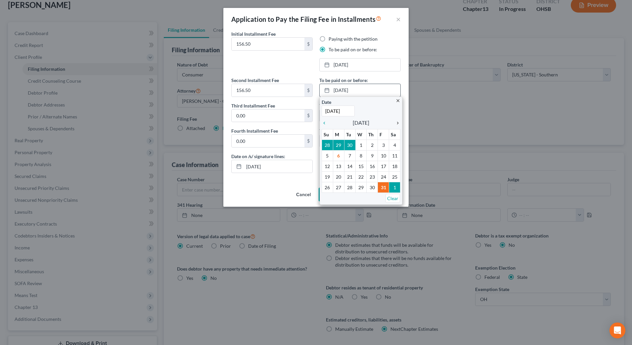
click at [396, 124] on icon "chevron_right" at bounding box center [396, 122] width 9 height 5
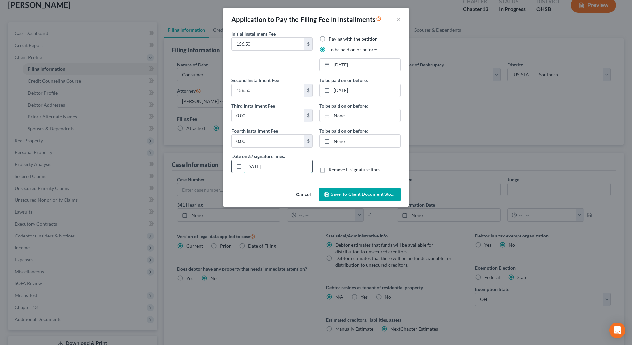
click at [258, 168] on input "[DATE]" at bounding box center [278, 166] width 69 height 13
type input "10/07/2025"
click at [342, 191] on button "Save to Client Document Storage" at bounding box center [360, 195] width 82 height 14
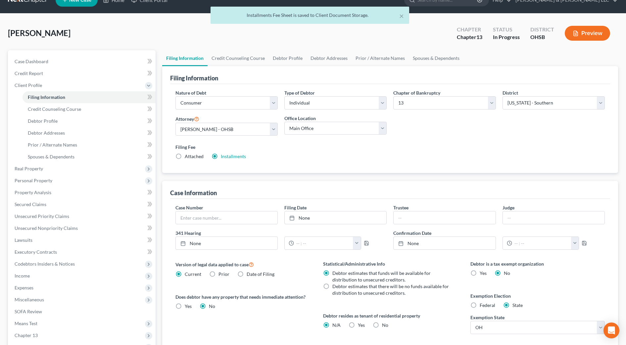
scroll to position [0, 0]
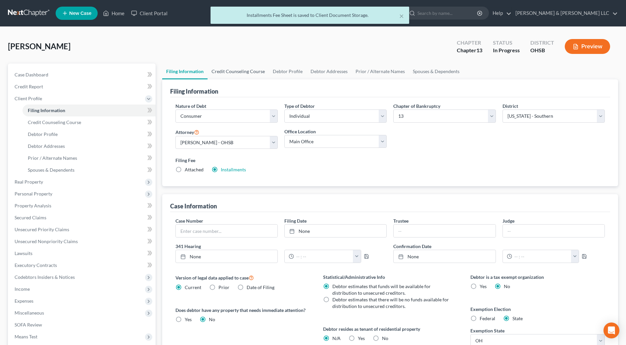
click at [251, 75] on link "Credit Counseling Course" at bounding box center [237, 72] width 61 height 16
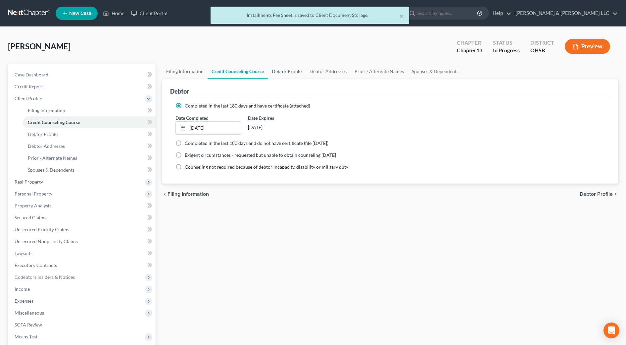
click at [282, 70] on link "Debtor Profile" at bounding box center [287, 72] width 38 height 16
select select "0"
select select "1"
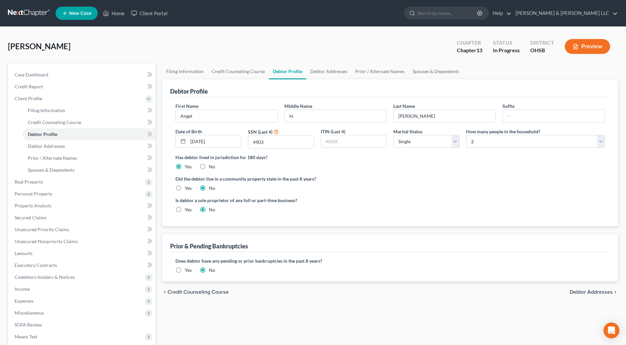
click at [185, 270] on label "Yes" at bounding box center [188, 270] width 7 height 7
click at [187, 270] on input "Yes" at bounding box center [189, 269] width 4 height 4
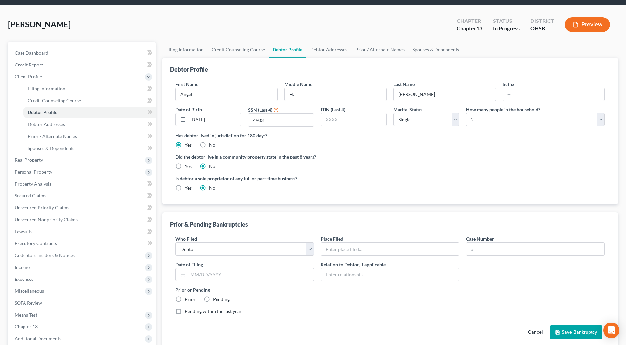
scroll to position [41, 0]
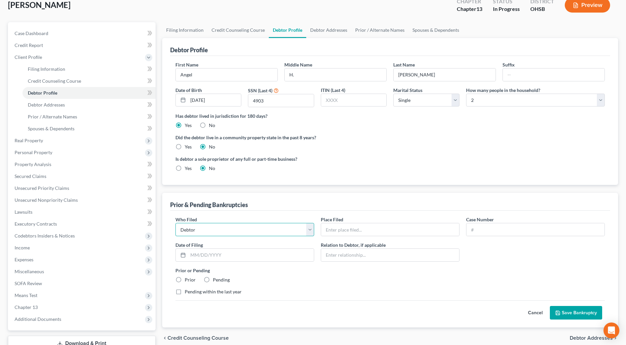
click at [246, 231] on select "Debtor Other" at bounding box center [244, 229] width 139 height 13
click at [375, 234] on input "text" at bounding box center [390, 229] width 138 height 13
type input "Southern District of OH- Eastern"
click at [492, 229] on input "text" at bounding box center [535, 229] width 138 height 13
type input "21-53152"
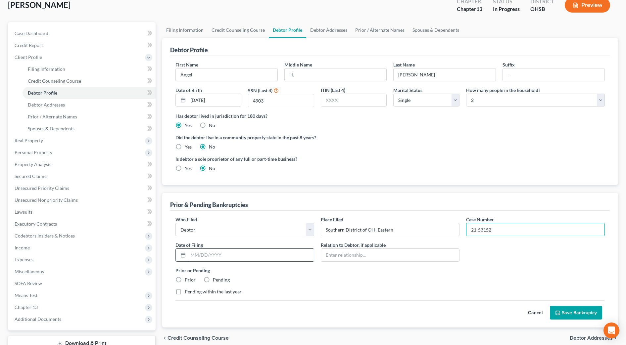
click at [297, 256] on input "text" at bounding box center [251, 255] width 126 height 13
type input "09/21/2021"
click at [188, 278] on label "Prior" at bounding box center [190, 280] width 11 height 7
click at [188, 278] on input "Prior" at bounding box center [189, 279] width 4 height 4
radio input "true"
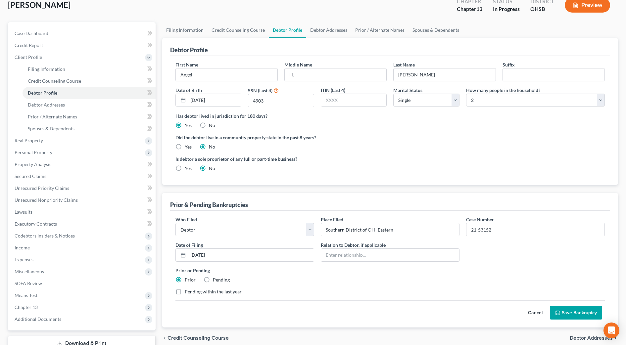
click at [581, 312] on button "Save Bankruptcy" at bounding box center [576, 313] width 52 height 14
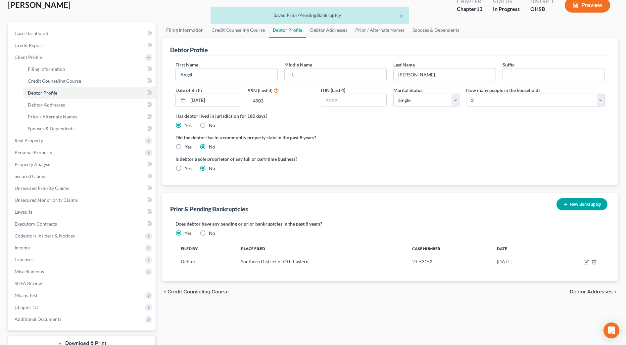
click at [576, 204] on button "New Bankruptcy" at bounding box center [581, 204] width 51 height 12
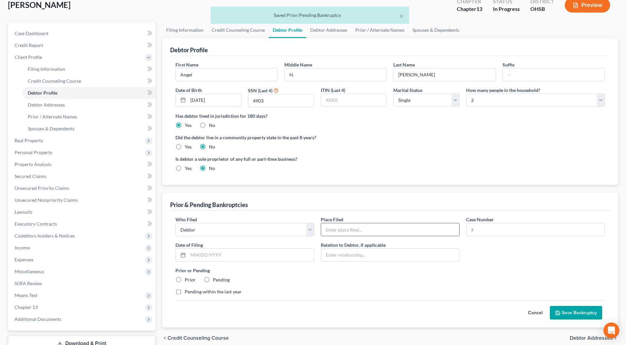
click at [369, 232] on input "text" at bounding box center [390, 229] width 138 height 13
type input "Southern District of OH- Eastern"
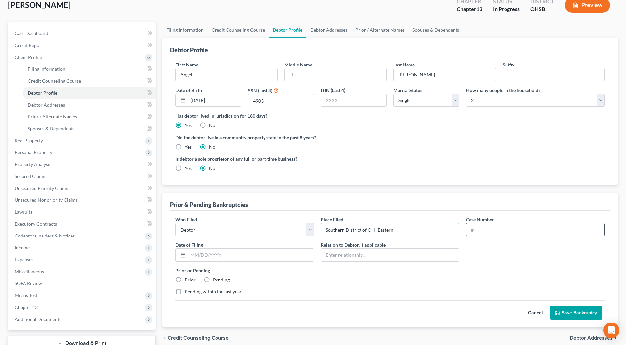
click at [508, 231] on input "text" at bounding box center [535, 229] width 138 height 13
type input "22-50622"
click at [202, 260] on input "text" at bounding box center [251, 255] width 126 height 13
type input "03/11/2022"
click at [191, 277] on label "Prior" at bounding box center [190, 280] width 11 height 7
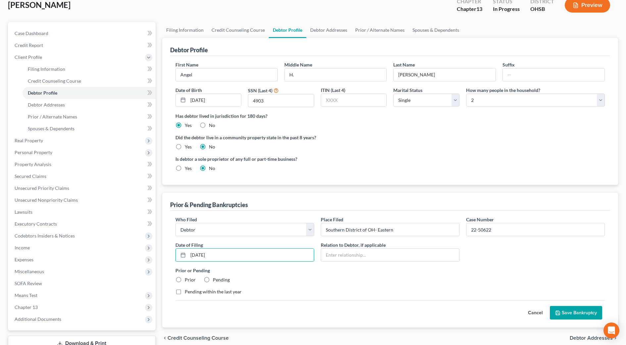
click at [191, 277] on input "Prior" at bounding box center [189, 279] width 4 height 4
radio input "true"
click at [565, 310] on button "Save Bankruptcy" at bounding box center [576, 313] width 52 height 14
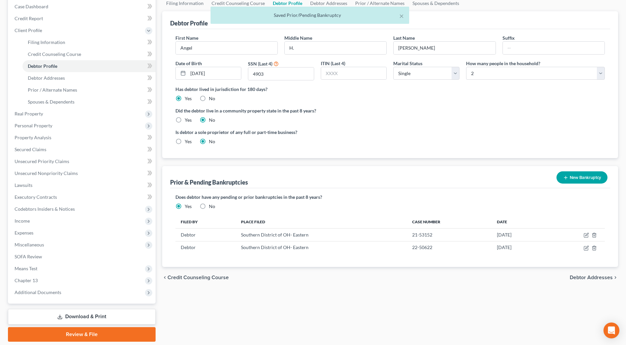
scroll to position [83, 0]
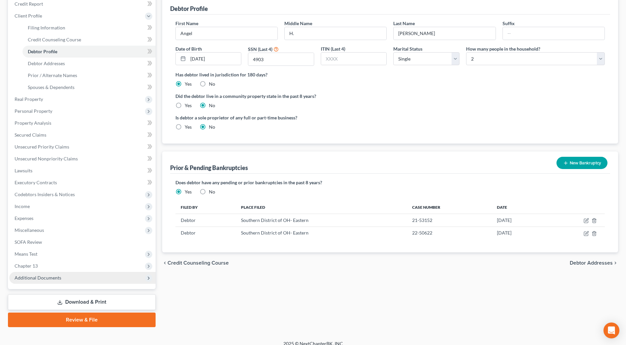
click at [46, 279] on span "Additional Documents" at bounding box center [38, 278] width 47 height 6
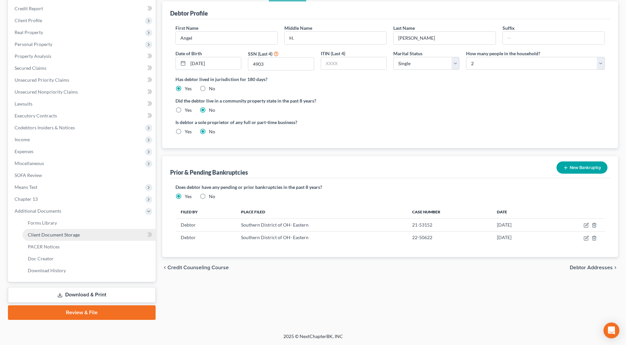
click at [60, 238] on link "Client Document Storage" at bounding box center [89, 235] width 133 height 12
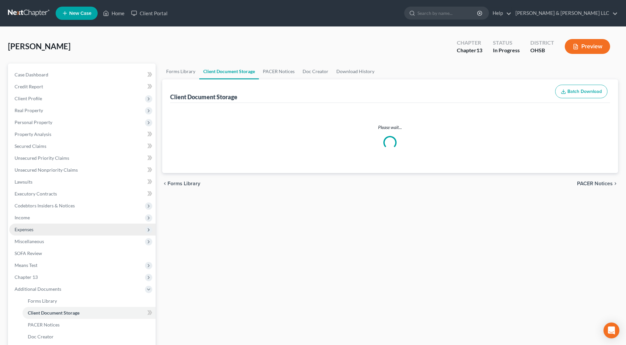
select select "7"
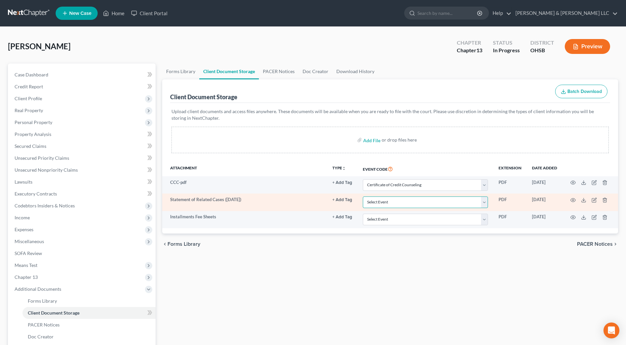
click at [429, 202] on select "Select Event 20 Largest Unsecured Creditors Amended Document Amended List of Cr…" at bounding box center [425, 203] width 125 height 12
click at [363, 197] on select "Select Event 20 Largest Unsecured Creditors Amended Document Amended List of Cr…" at bounding box center [425, 203] width 125 height 12
click at [419, 205] on select "Select Event 20 Largest Unsecured Creditors Amended Document Amended List of Cr…" at bounding box center [425, 203] width 125 height 12
select select "53"
click at [363, 197] on select "Select Event 20 Largest Unsecured Creditors Amended Document Amended List of Cr…" at bounding box center [425, 203] width 125 height 12
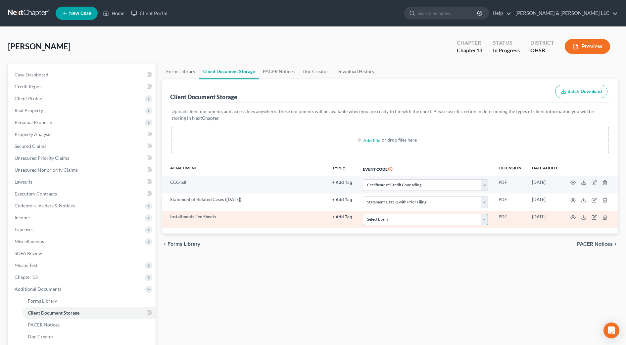
click at [432, 220] on select "Select Event 20 Largest Unsecured Creditors Amended Document Amended List of Cr…" at bounding box center [425, 220] width 125 height 12
select select "37"
click at [363, 214] on select "Select Event 20 Largest Unsecured Creditors Amended Document Amended List of Cr…" at bounding box center [425, 220] width 125 height 12
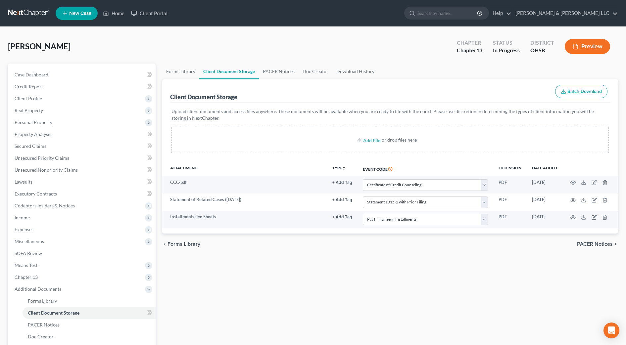
click at [434, 250] on div "chevron_left Forms Library PACER Notices chevron_right" at bounding box center [390, 244] width 456 height 21
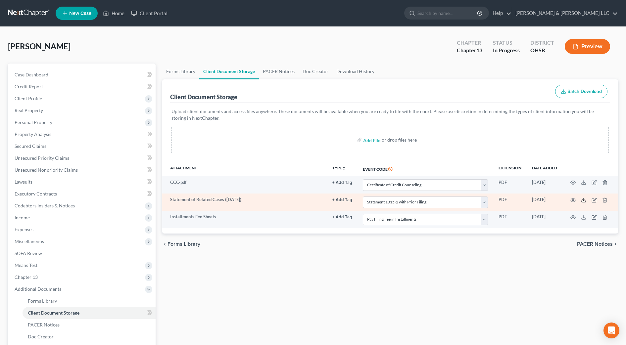
click at [581, 201] on icon at bounding box center [583, 201] width 4 height 1
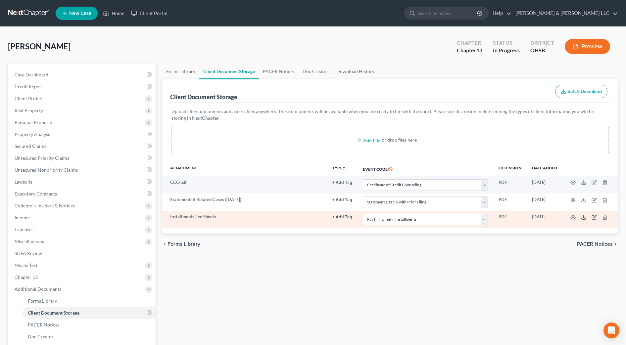
click at [586, 217] on icon at bounding box center [583, 217] width 5 height 5
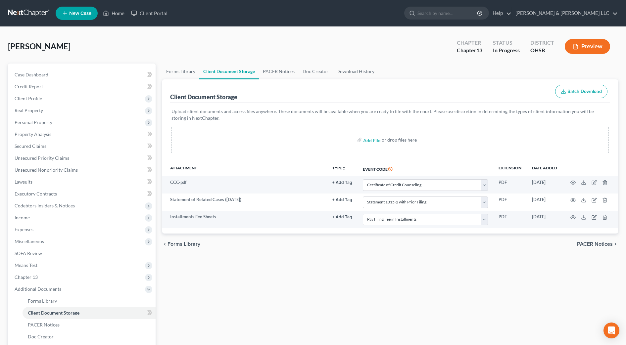
drag, startPoint x: 325, startPoint y: 273, endPoint x: 341, endPoint y: 264, distance: 18.1
click at [325, 273] on div "Forms Library Client Document Storage PACER Notices Doc Creator Download Histor…" at bounding box center [390, 231] width 462 height 335
click at [119, 13] on link "Home" at bounding box center [114, 13] width 28 height 12
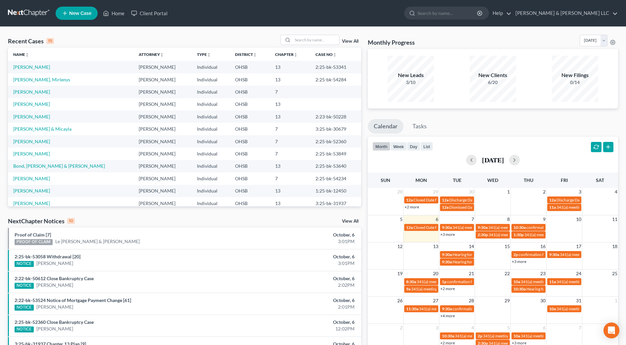
click at [310, 40] on input "search" at bounding box center [316, 40] width 46 height 10
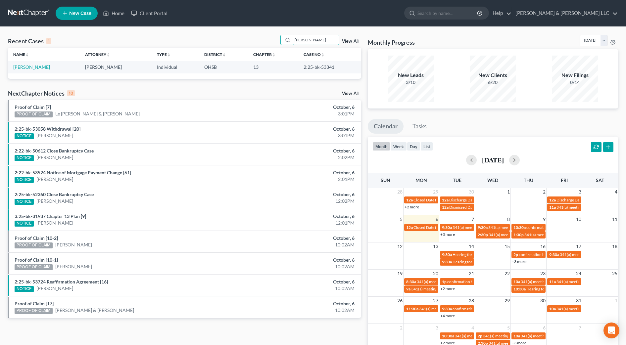
type input "[PERSON_NAME]"
click at [38, 70] on td "[PERSON_NAME]" at bounding box center [44, 67] width 72 height 12
click at [37, 69] on link "[PERSON_NAME]" at bounding box center [31, 67] width 37 height 6
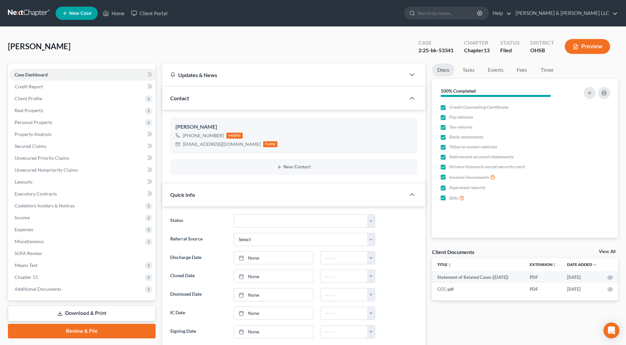
scroll to position [124, 0]
click at [75, 169] on span "Unsecured Nonpriority Claims" at bounding box center [46, 170] width 63 height 6
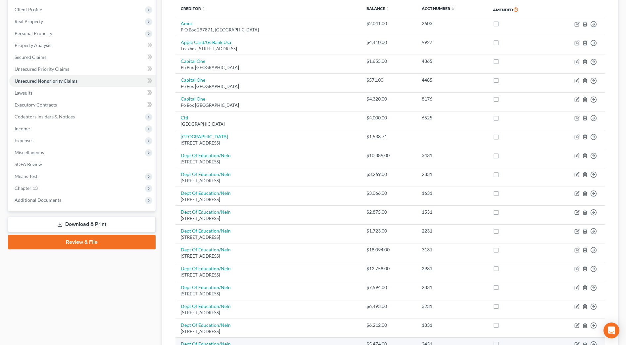
scroll to position [7, 0]
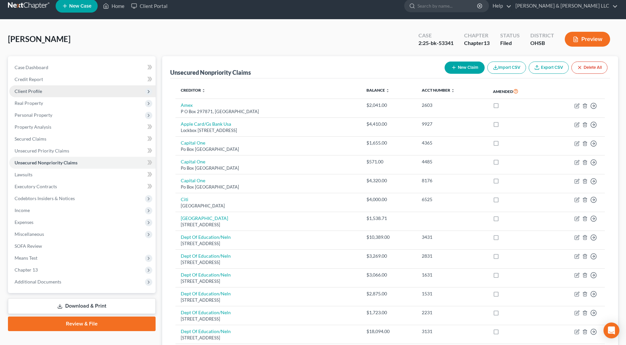
click at [38, 87] on span "Client Profile" at bounding box center [82, 91] width 146 height 12
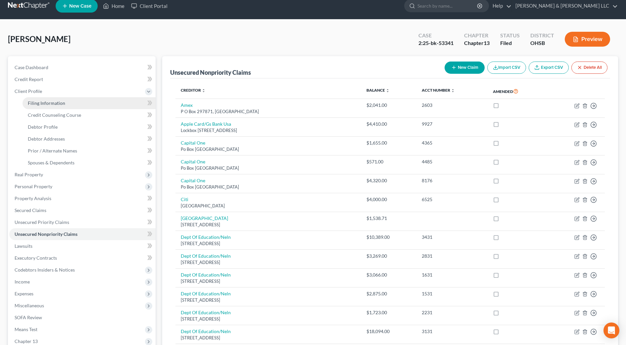
click at [44, 98] on link "Filing Information" at bounding box center [89, 103] width 133 height 12
select select "1"
select select "0"
select select "3"
select select "36"
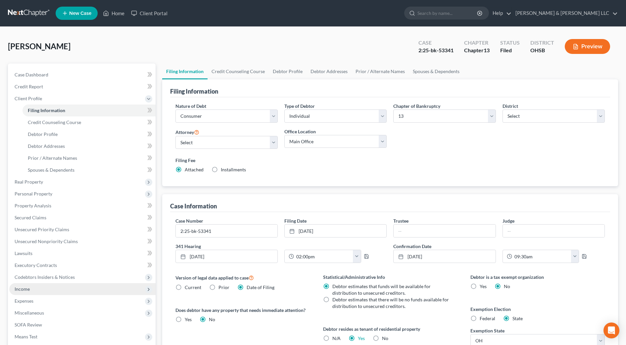
click at [40, 288] on span "Income" at bounding box center [82, 289] width 146 height 12
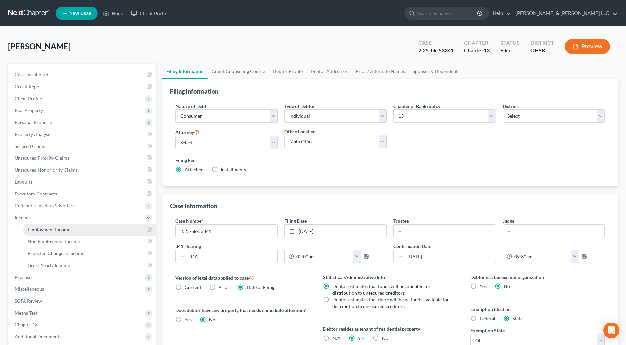
click at [53, 230] on span "Employment Income" at bounding box center [49, 230] width 42 height 6
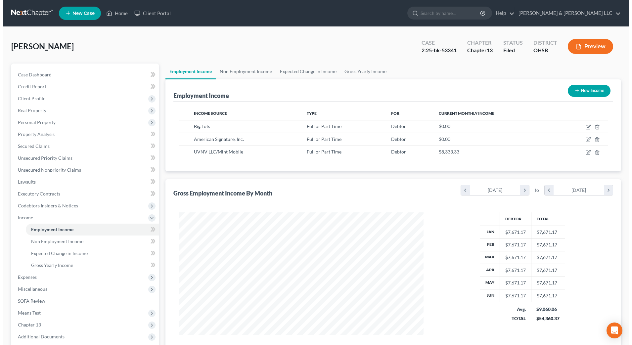
scroll to position [122, 258]
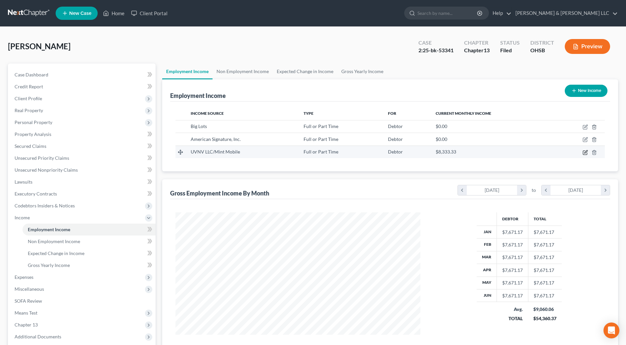
click at [586, 152] on icon "button" at bounding box center [584, 152] width 5 height 5
select select "0"
select select "4"
select select "0"
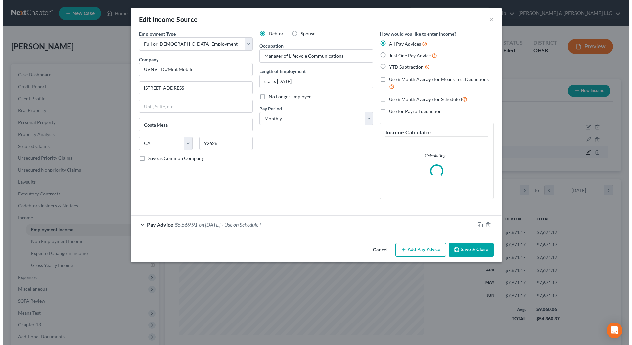
scroll to position [124, 261]
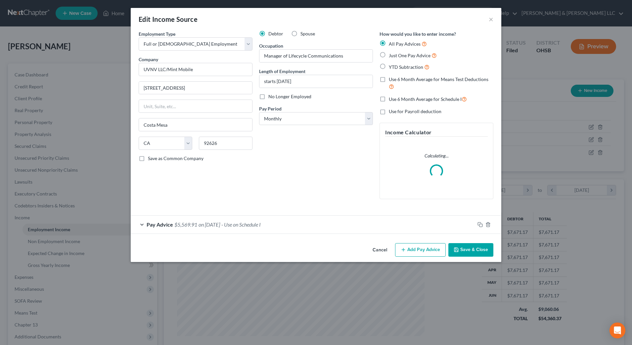
click at [304, 220] on div "Pay Advice $5,569.91 on [DATE] - Use on Schedule I" at bounding box center [303, 225] width 344 height 18
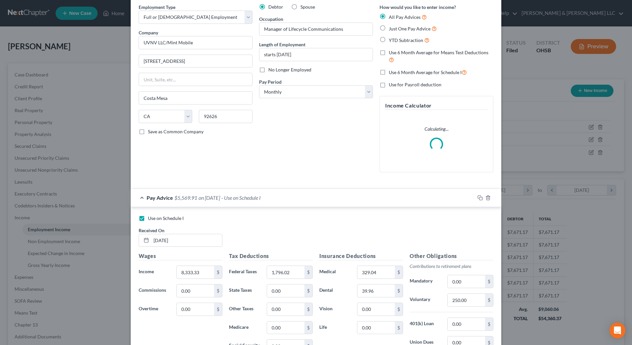
scroll to position [41, 0]
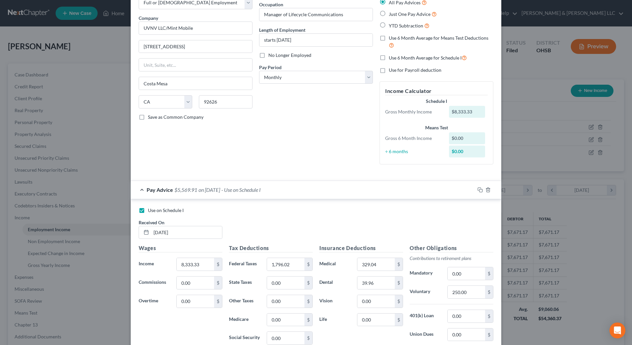
click at [350, 223] on div "Use on Schedule I Received On * [DATE]" at bounding box center [315, 225] width 361 height 37
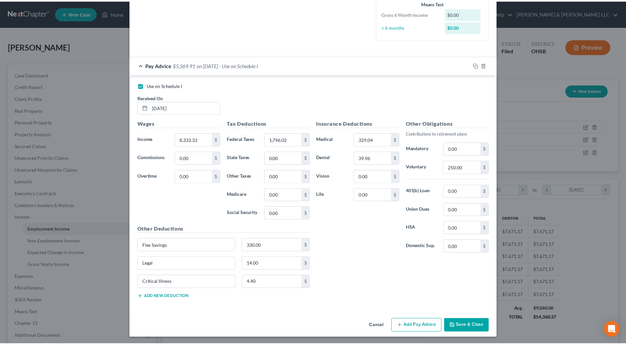
scroll to position [167, 0]
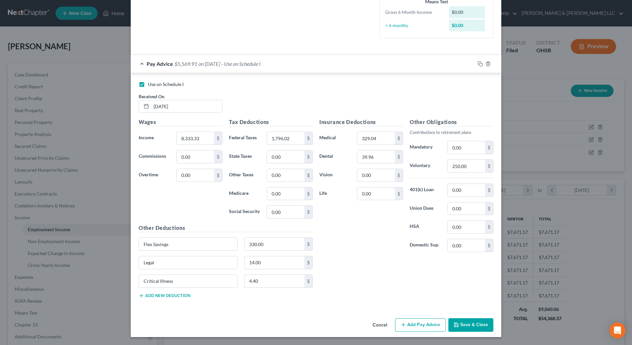
click at [378, 325] on button "Cancel" at bounding box center [379, 325] width 25 height 13
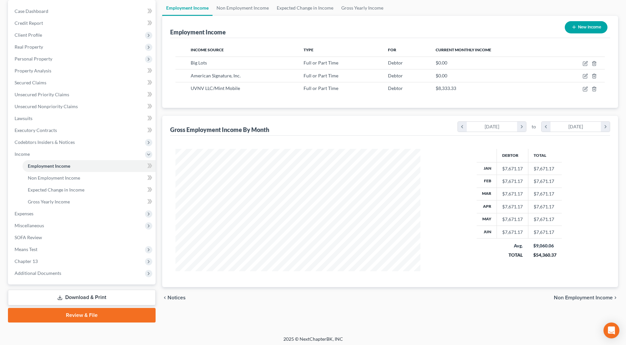
scroll to position [66, 0]
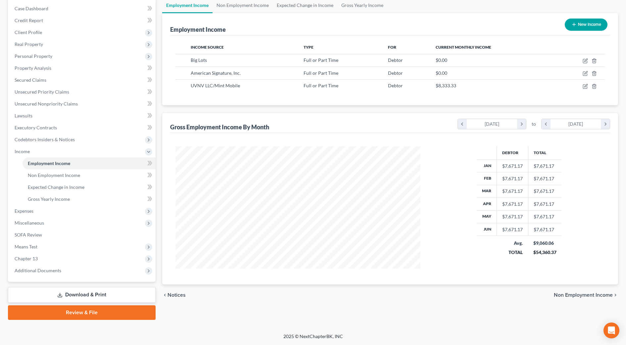
click at [137, 290] on link "Download & Print" at bounding box center [82, 295] width 148 height 16
